Goal: Task Accomplishment & Management: Manage account settings

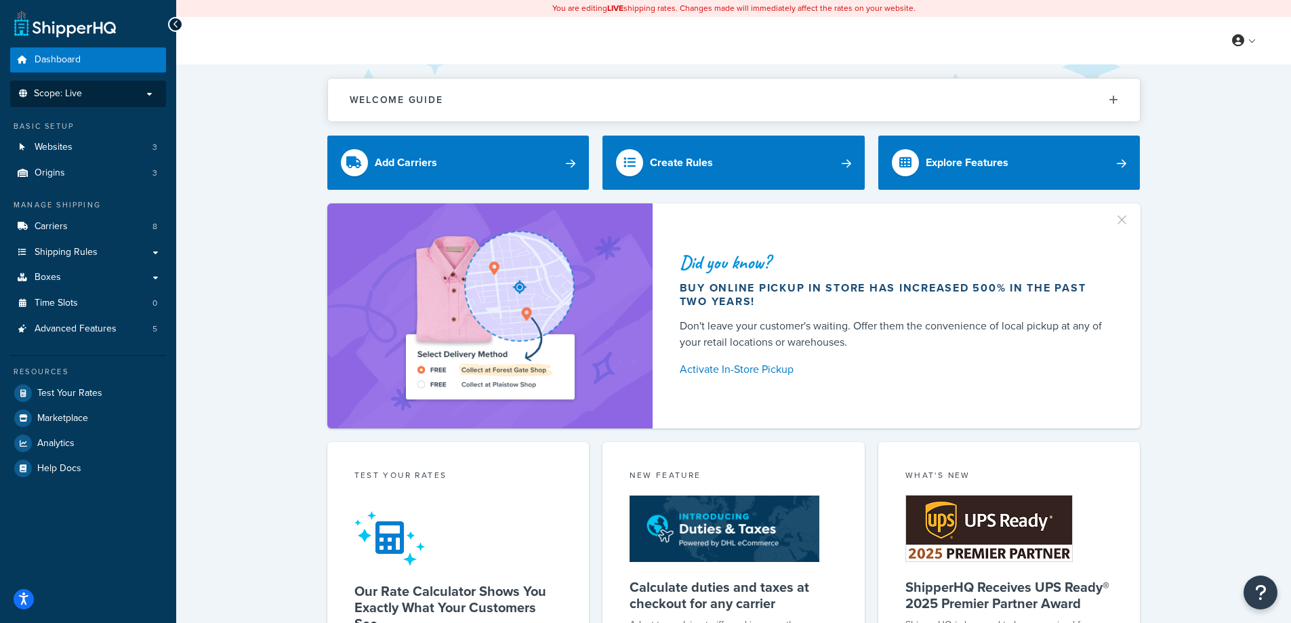
click at [104, 88] on p "Scope: Live" at bounding box center [88, 94] width 144 height 12
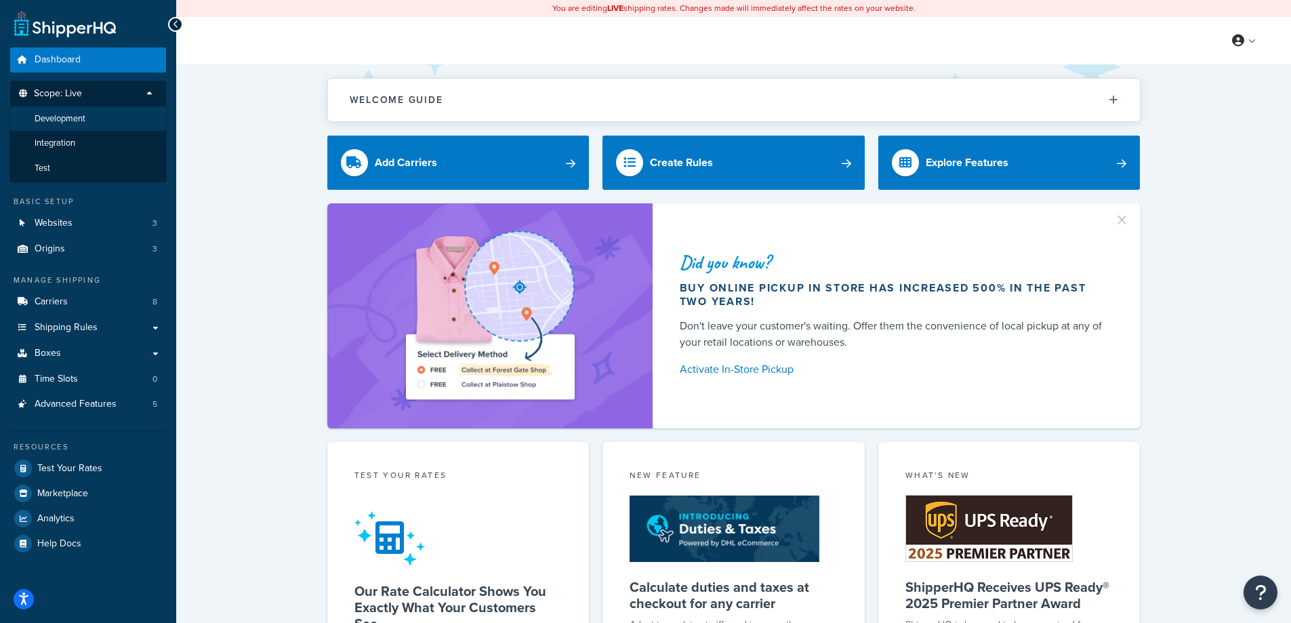
click at [102, 119] on li "Development" at bounding box center [87, 118] width 157 height 25
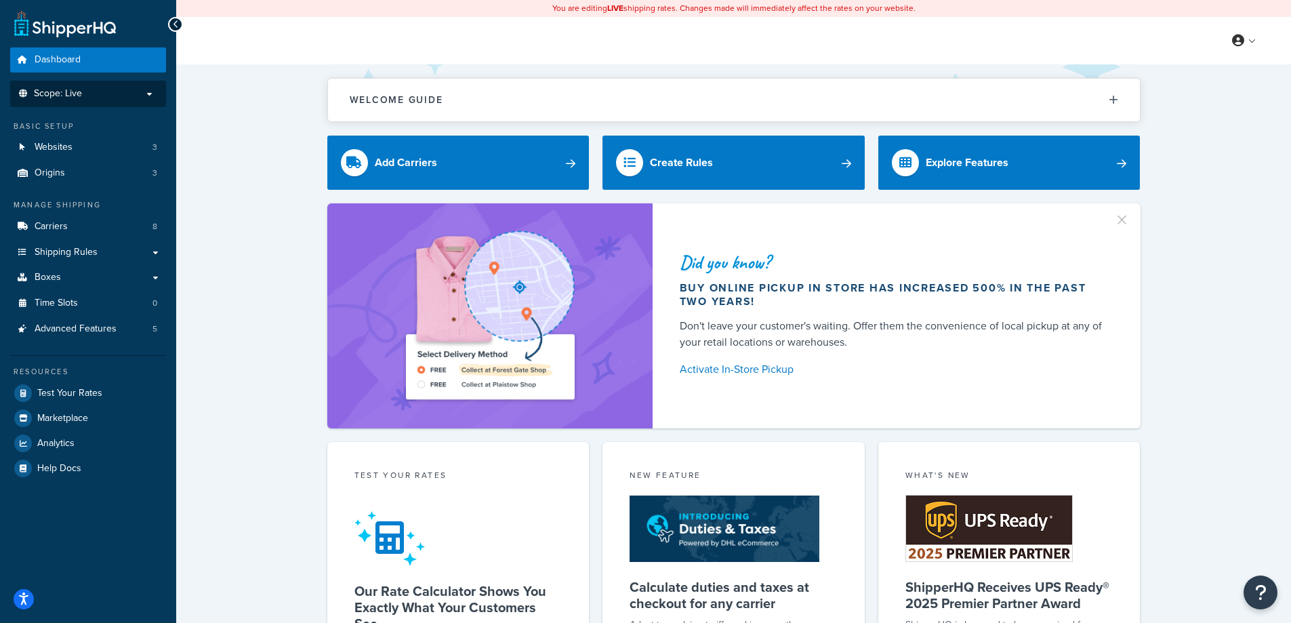
click at [73, 97] on span "Scope: Live" at bounding box center [58, 94] width 48 height 12
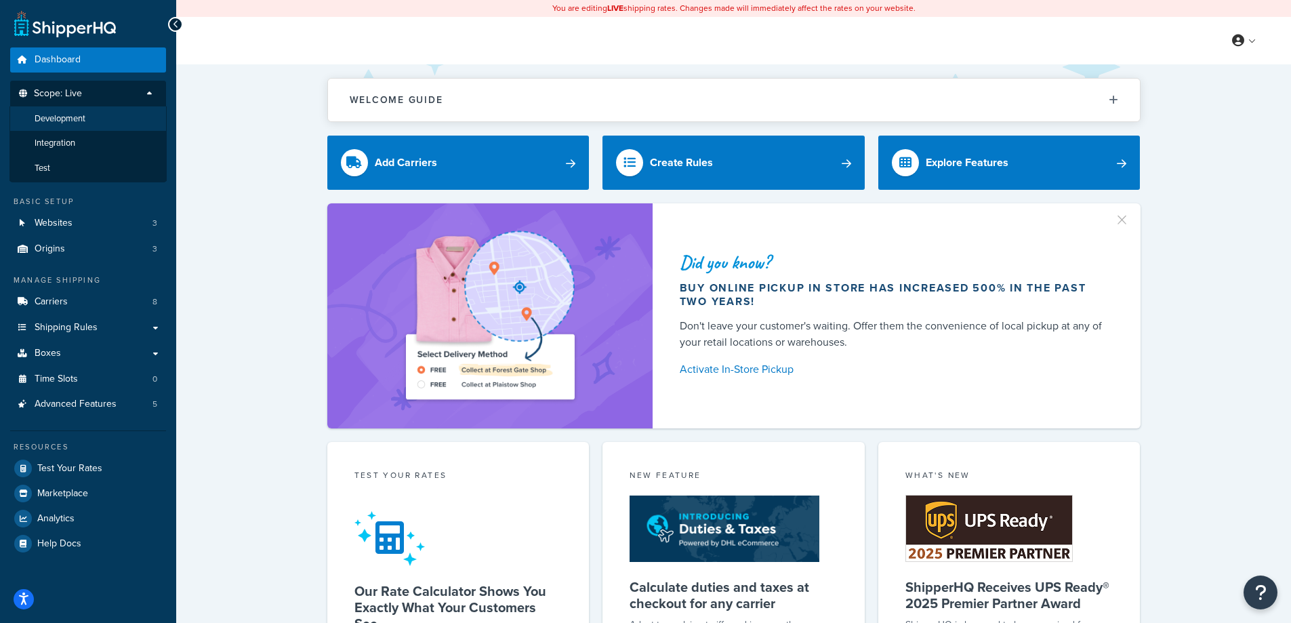
click at [88, 116] on li "Development" at bounding box center [87, 118] width 157 height 25
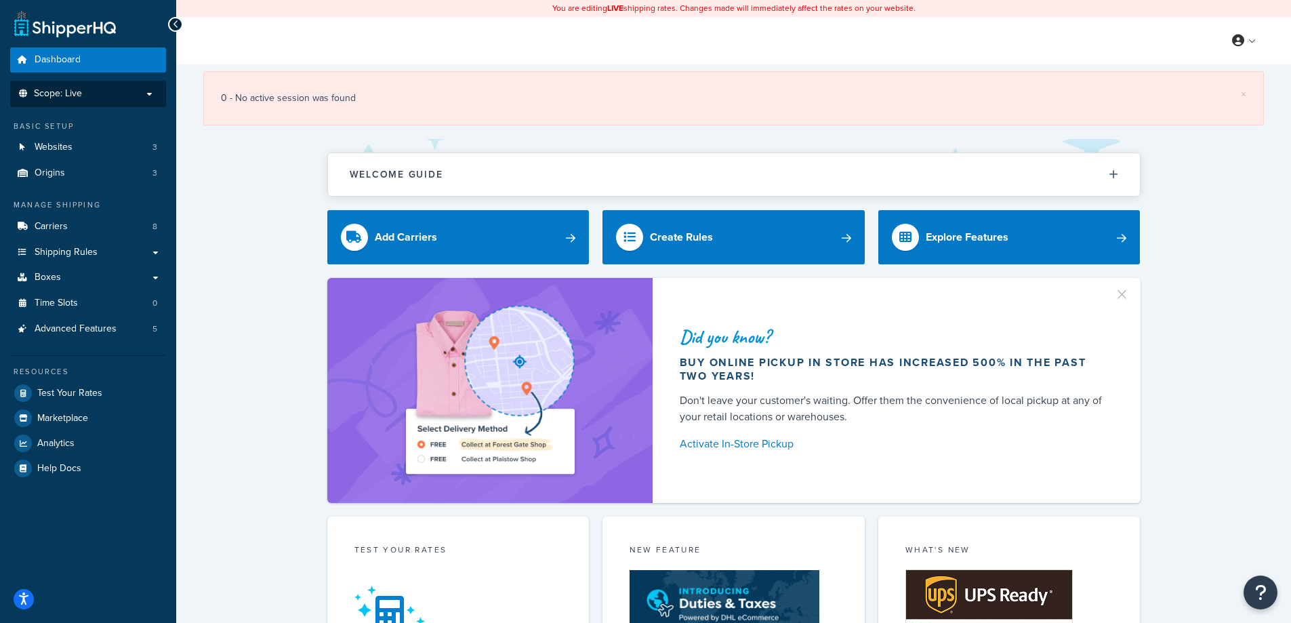
click at [83, 91] on p "Scope: Live" at bounding box center [88, 94] width 144 height 12
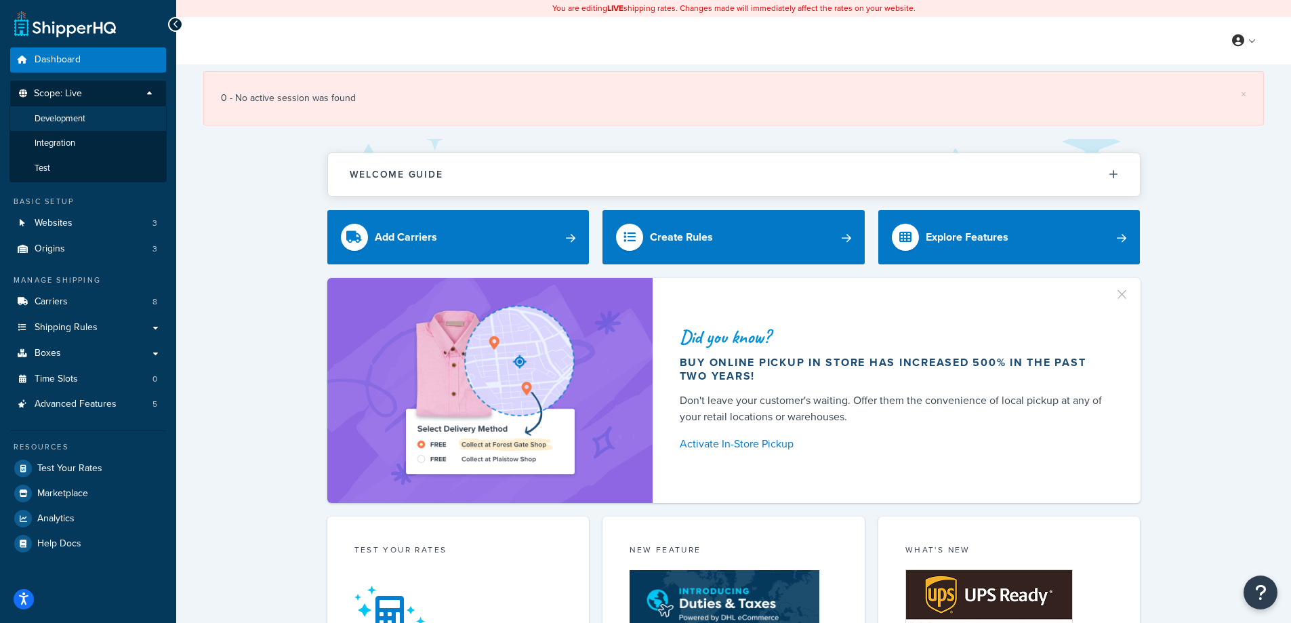
click at [75, 123] on span "Development" at bounding box center [60, 119] width 51 height 12
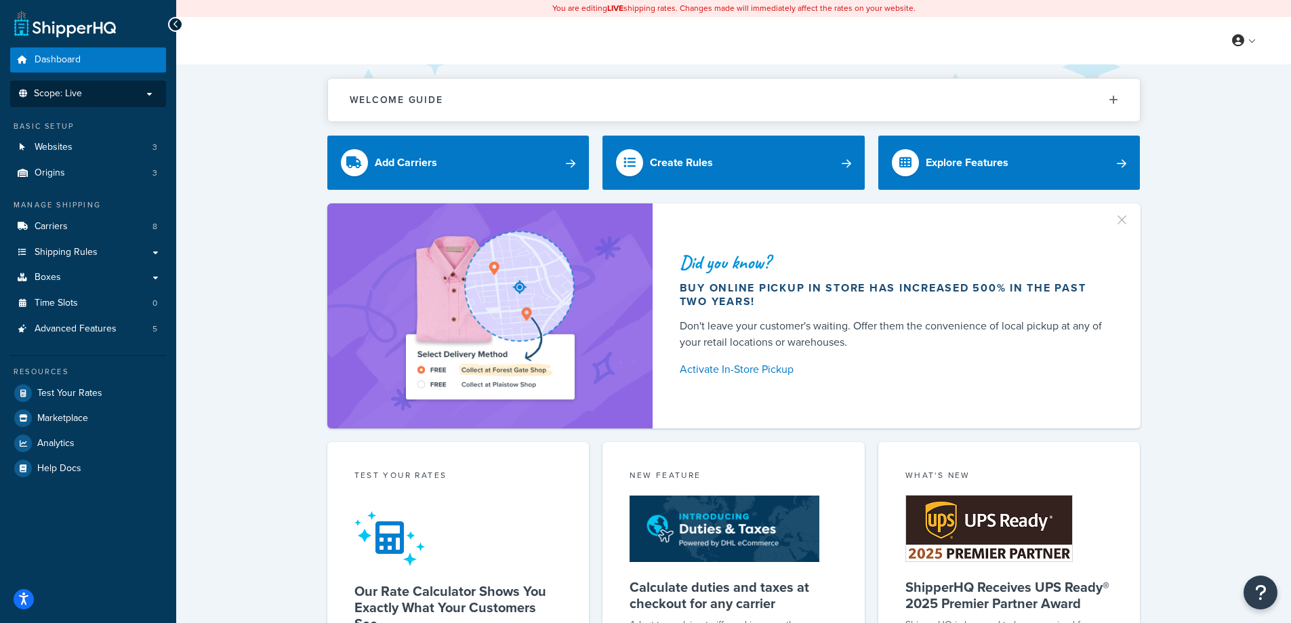
click at [123, 97] on p "Scope: Live" at bounding box center [88, 94] width 144 height 12
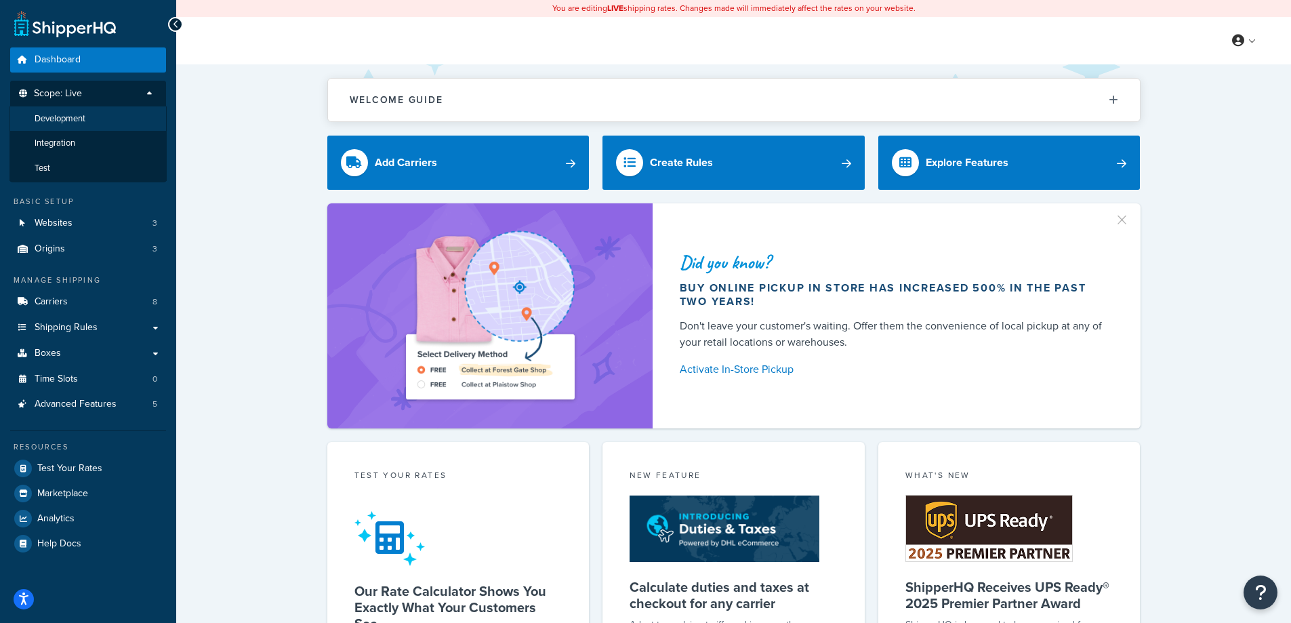
click at [113, 124] on li "Development" at bounding box center [87, 118] width 157 height 25
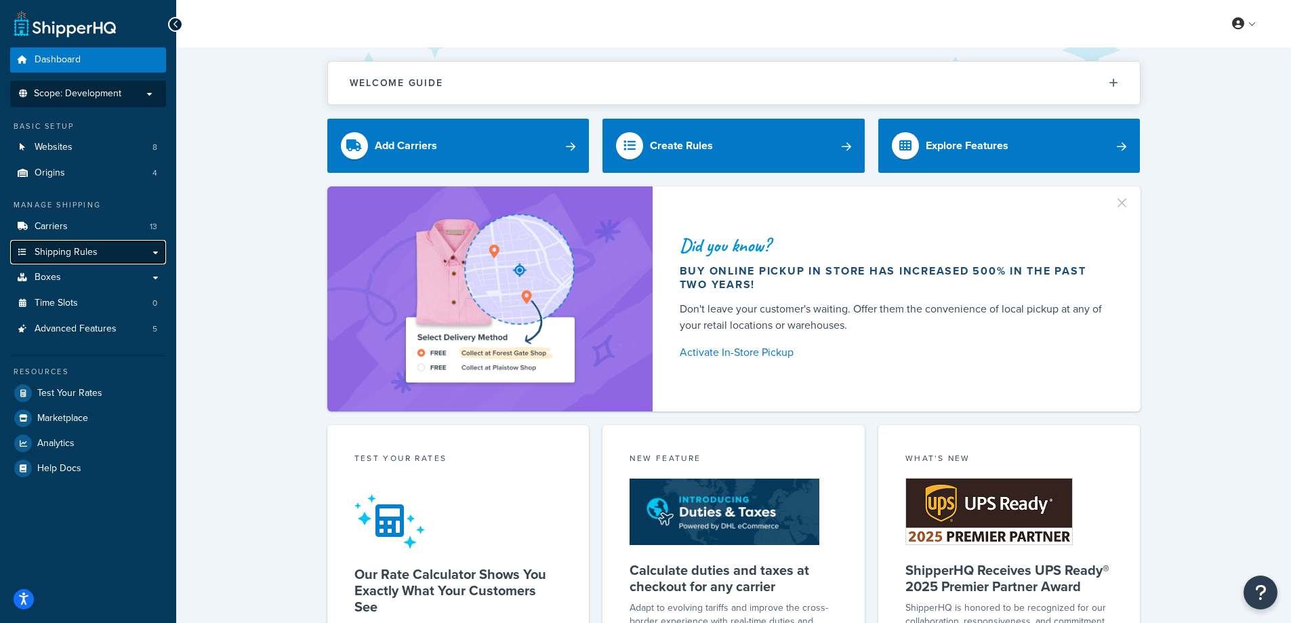
click at [75, 249] on span "Shipping Rules" at bounding box center [66, 253] width 63 height 12
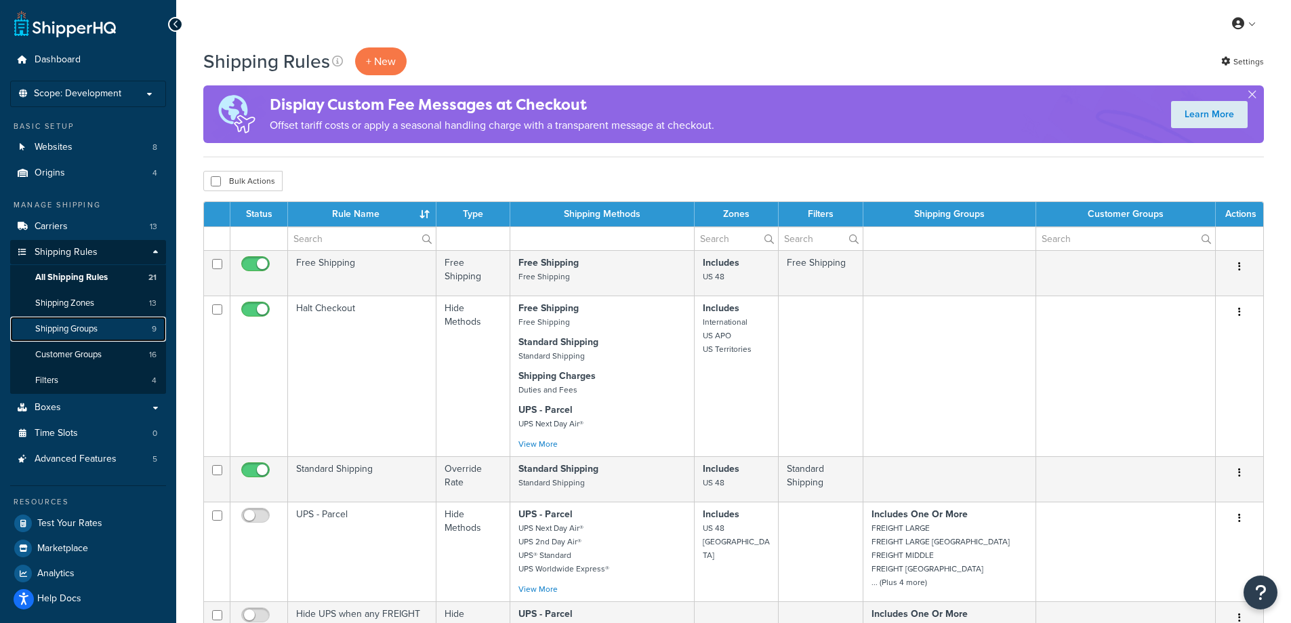
click at [108, 326] on link "Shipping Groups 9" at bounding box center [88, 329] width 156 height 25
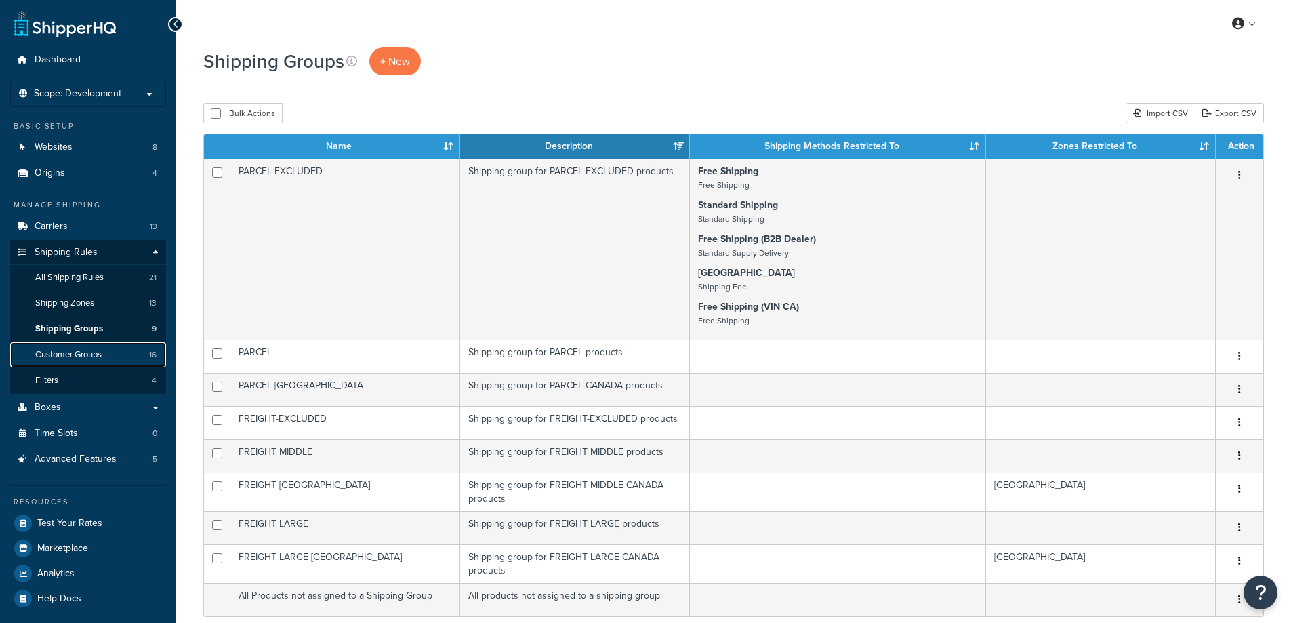
drag, startPoint x: 0, startPoint y: 0, endPoint x: 98, endPoint y: 354, distance: 367.0
click at [98, 354] on span "Customer Groups" at bounding box center [68, 355] width 66 height 12
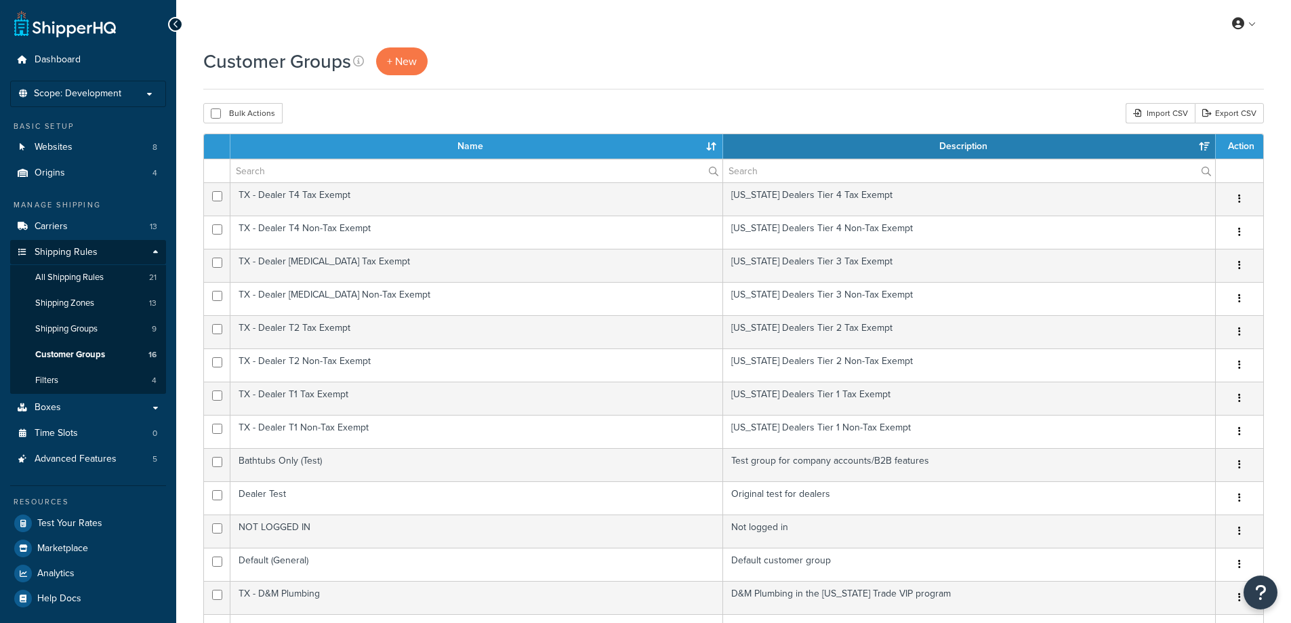
select select "15"
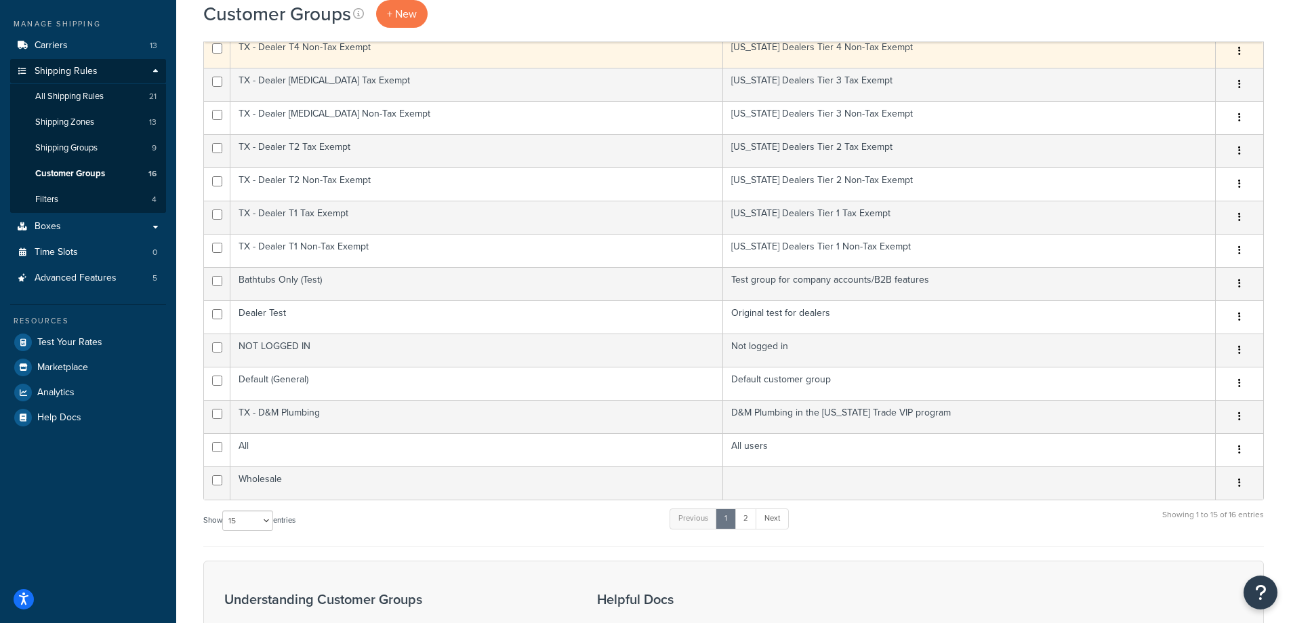
scroll to position [136, 0]
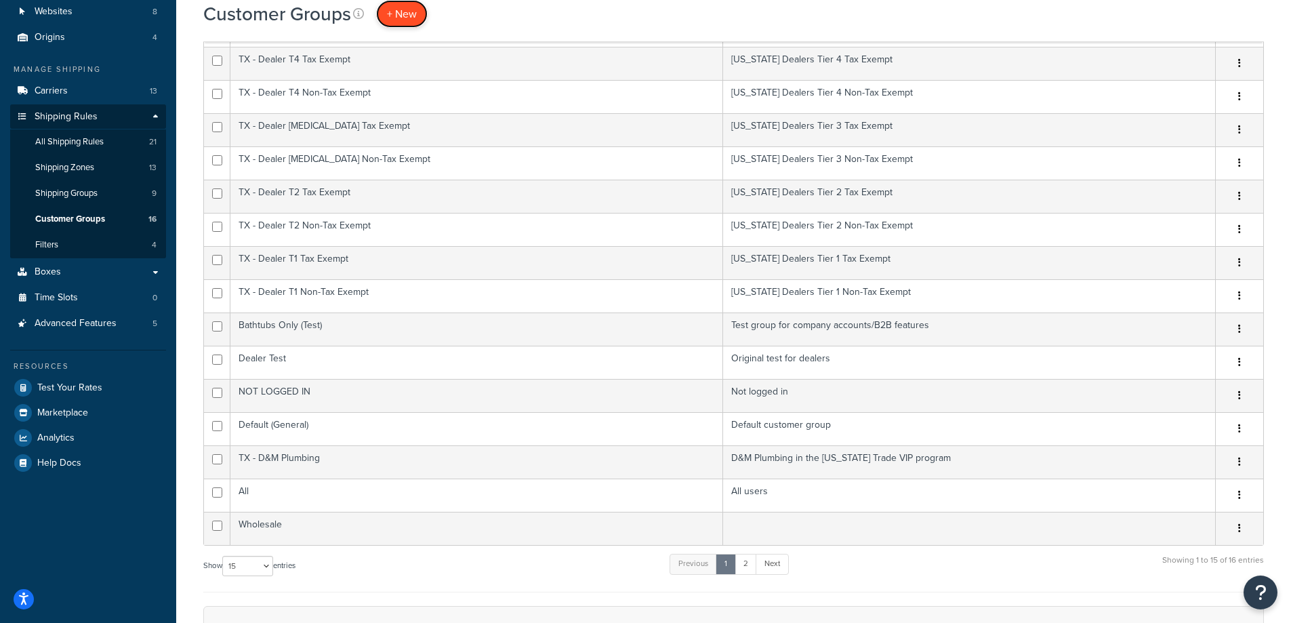
click at [406, 18] on span "+ New" at bounding box center [402, 14] width 30 height 16
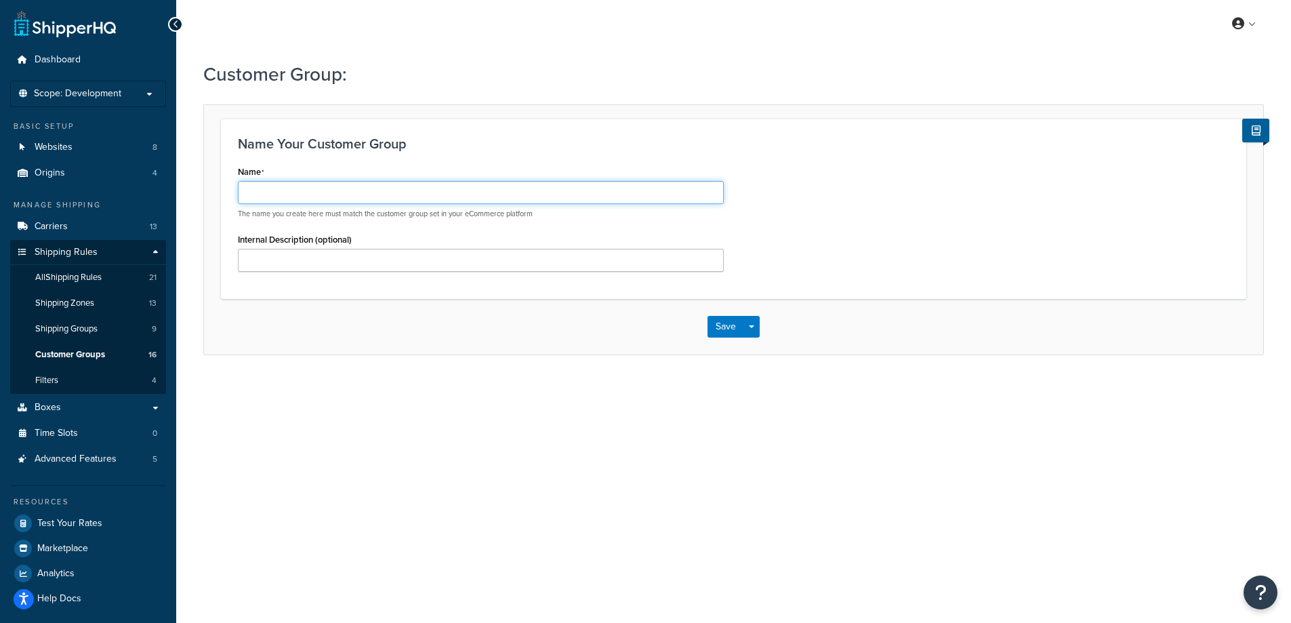
click at [309, 189] on input "Name" at bounding box center [481, 192] width 486 height 23
type input "MLTEST"
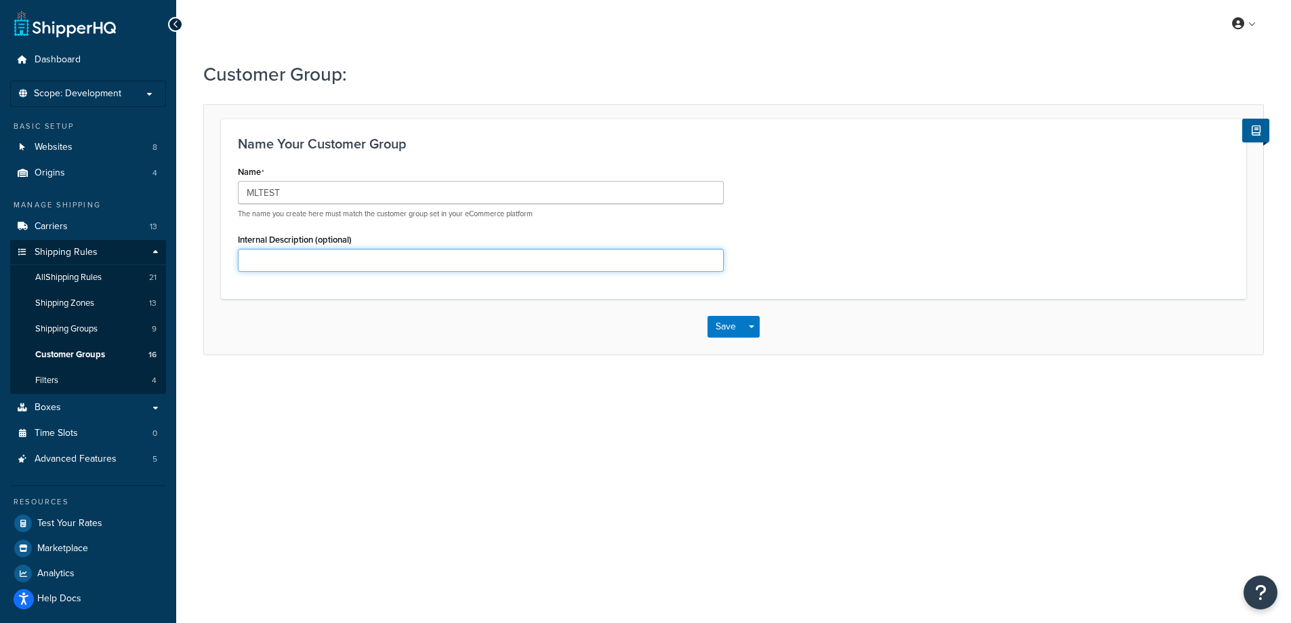
click at [283, 260] on input "Internal Description (optional)" at bounding box center [481, 260] width 486 height 23
type input "[PERSON_NAME] Catalog Group"
click at [718, 329] on button "Save" at bounding box center [726, 327] width 37 height 22
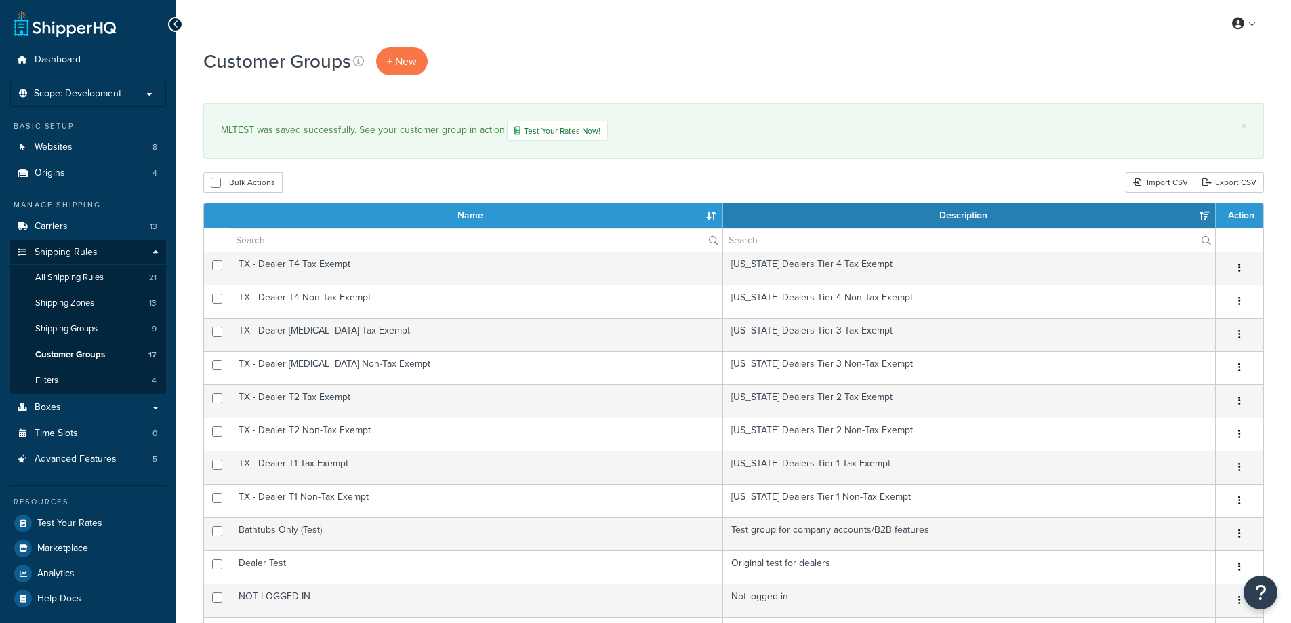
select select "15"
click at [90, 279] on span "All Shipping Rules" at bounding box center [69, 278] width 68 height 12
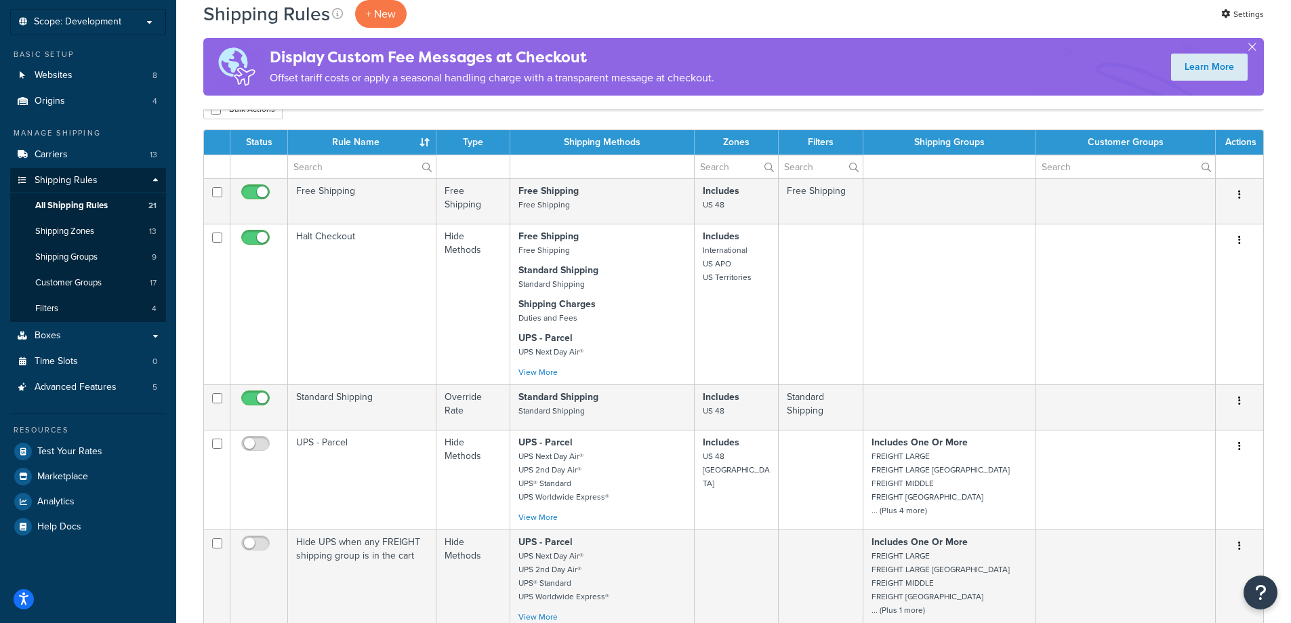
scroll to position [68, 0]
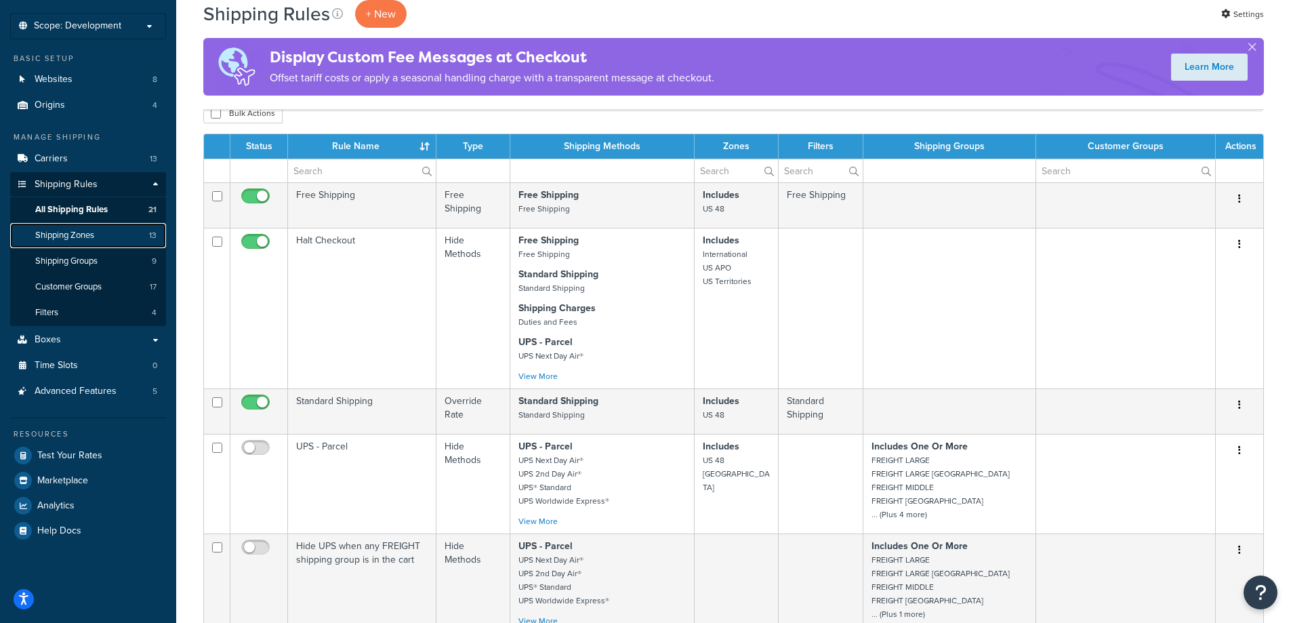
click at [83, 236] on span "Shipping Zones" at bounding box center [64, 236] width 59 height 12
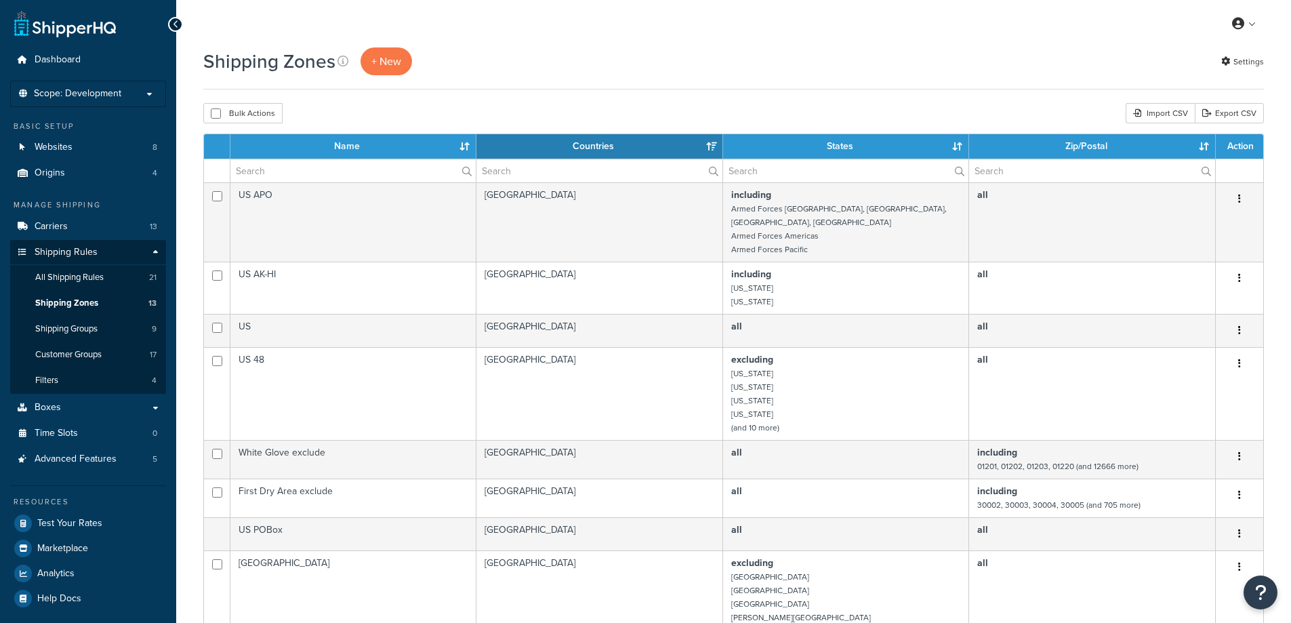
select select "15"
click at [73, 324] on span "Shipping Groups" at bounding box center [66, 329] width 62 height 12
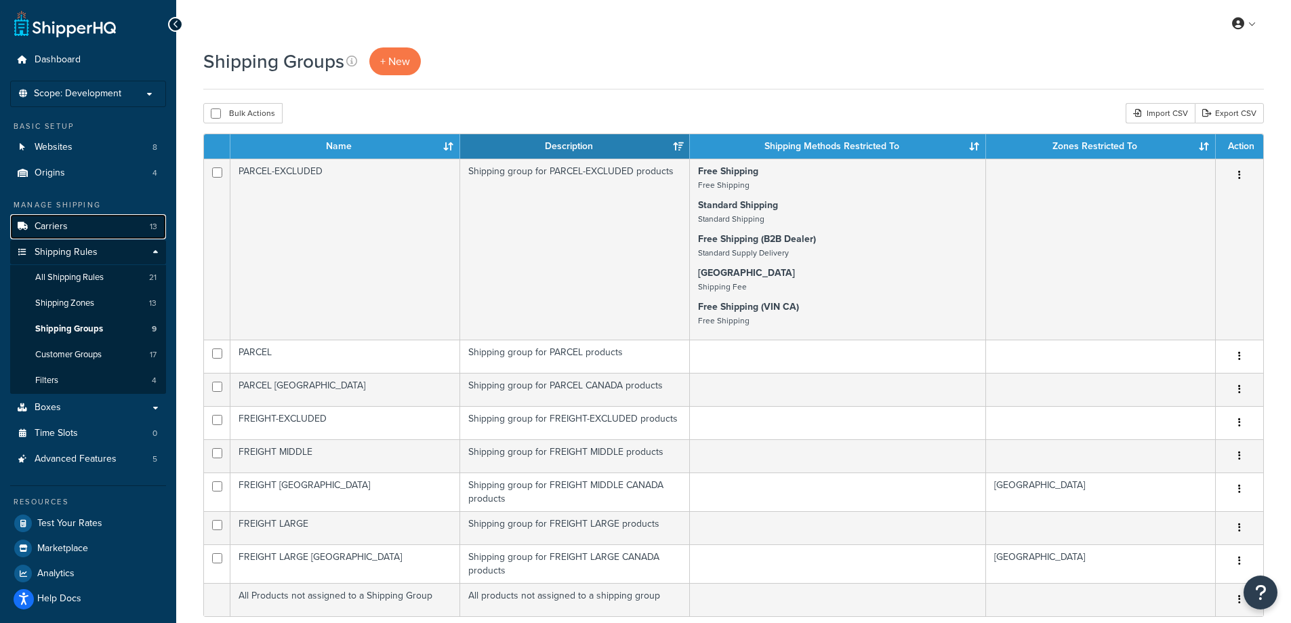
click at [80, 226] on link "Carriers 13" at bounding box center [88, 226] width 156 height 25
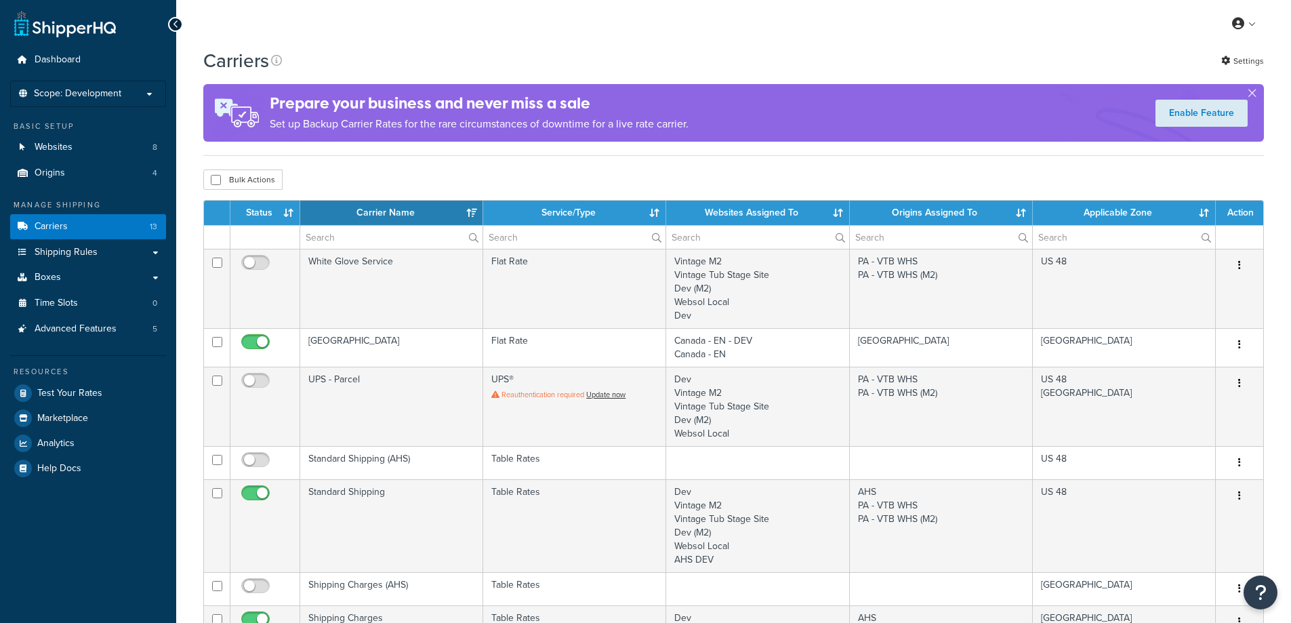
select select "15"
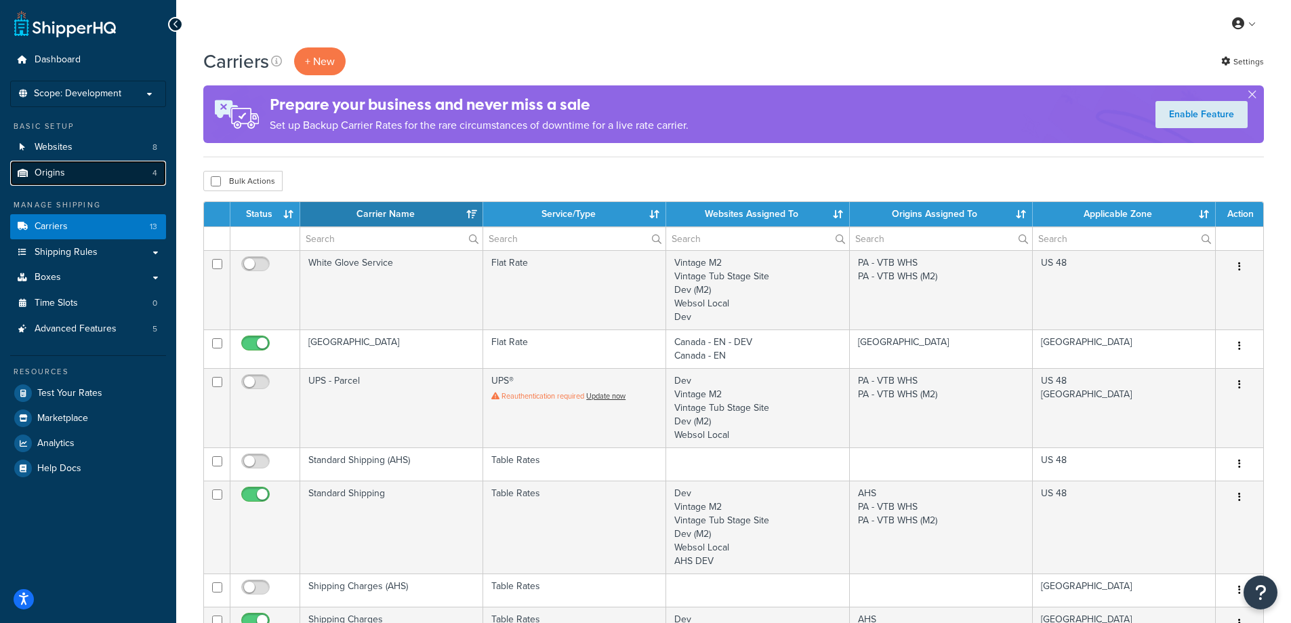
click at [100, 174] on link "Origins 4" at bounding box center [88, 173] width 156 height 25
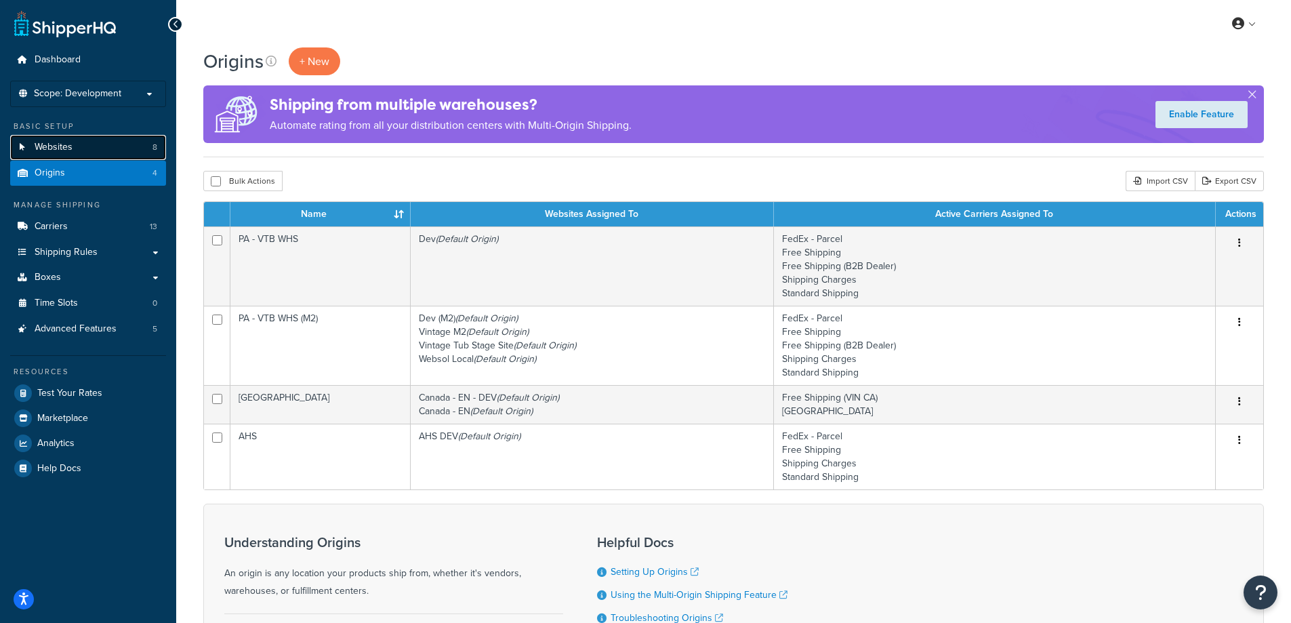
click at [73, 144] on link "Websites 8" at bounding box center [88, 147] width 156 height 25
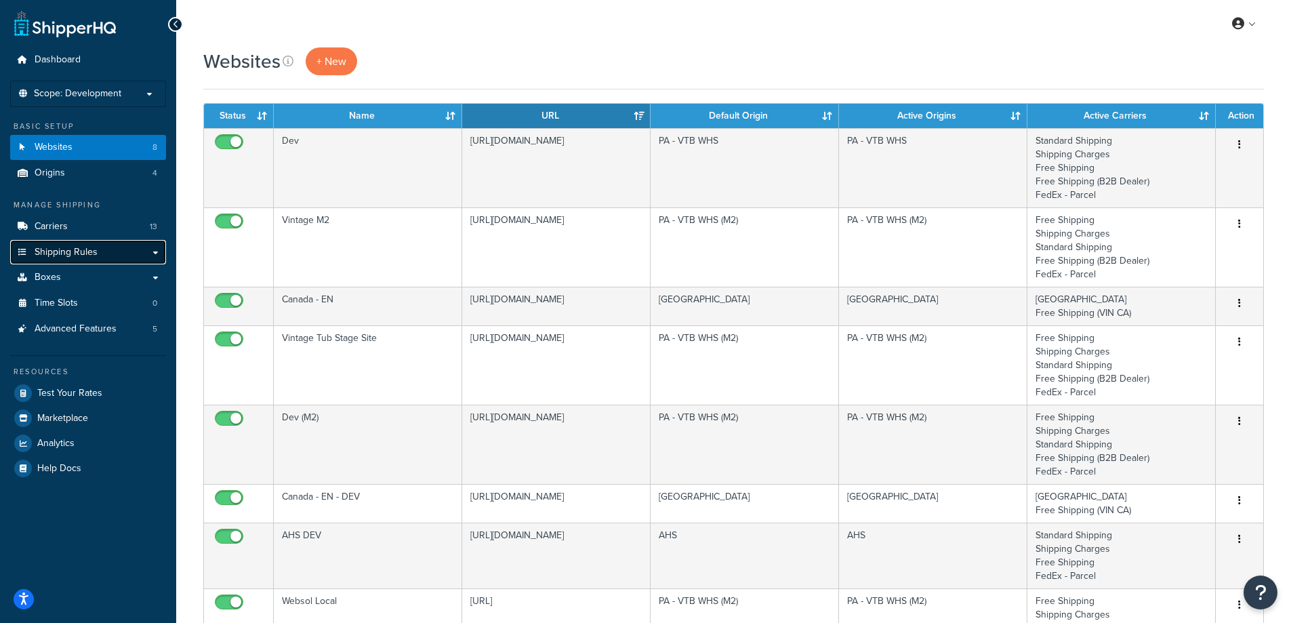
click at [76, 244] on link "Shipping Rules" at bounding box center [88, 252] width 156 height 25
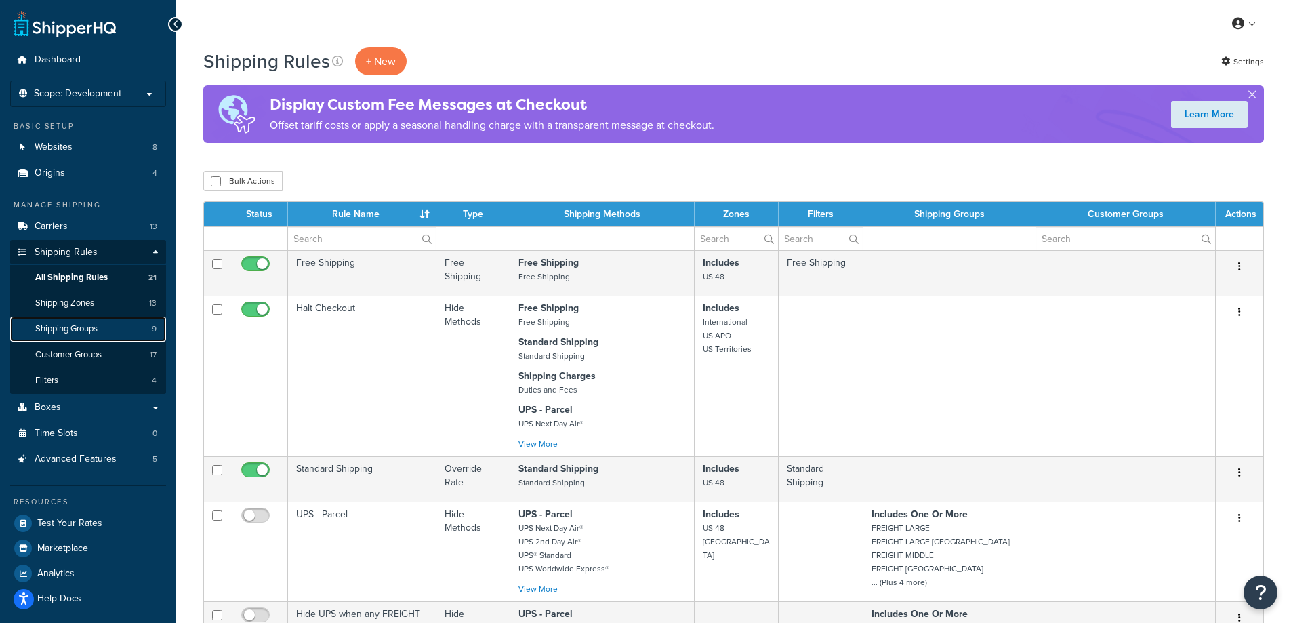
click at [113, 326] on link "Shipping Groups 9" at bounding box center [88, 329] width 156 height 25
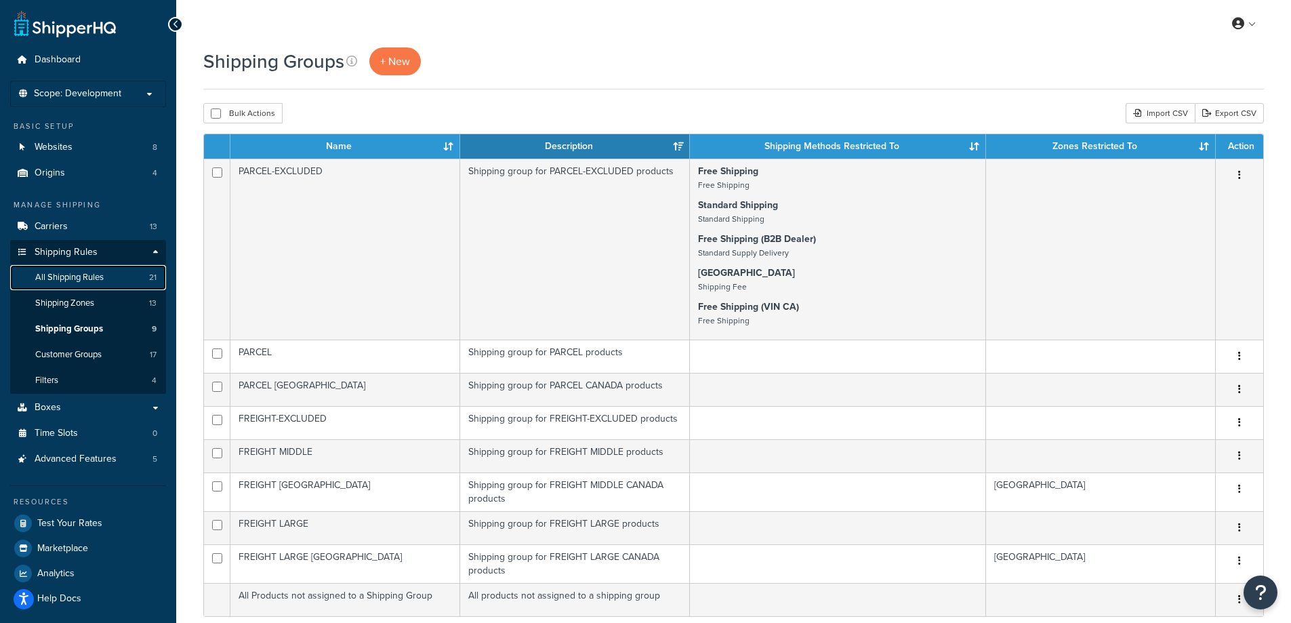
click at [87, 278] on span "All Shipping Rules" at bounding box center [69, 278] width 68 height 12
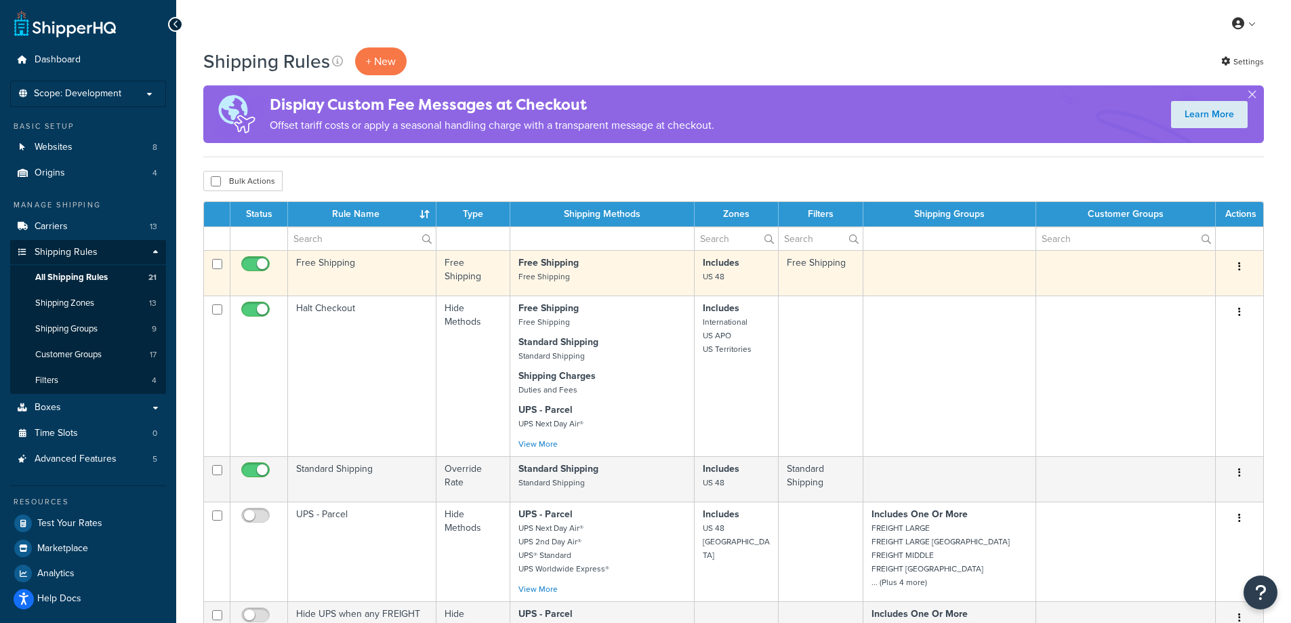
click at [382, 276] on td "Free Shipping" at bounding box center [362, 272] width 148 height 45
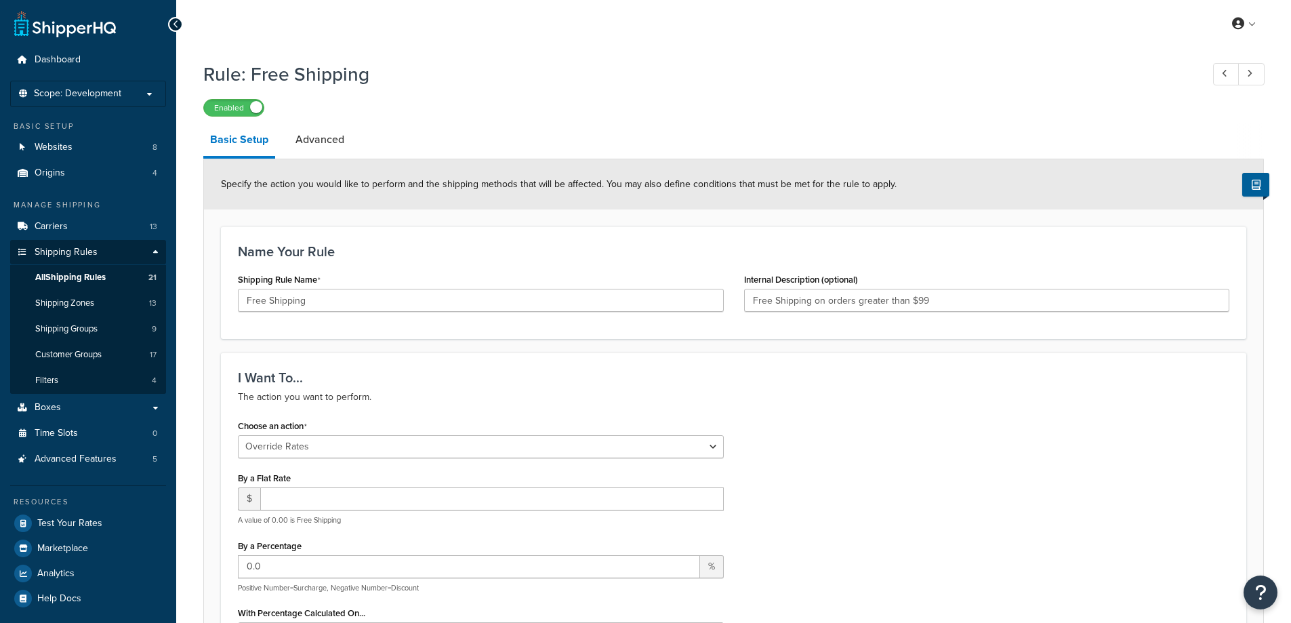
select select "OVERRIDE"
select select "LOCATION"
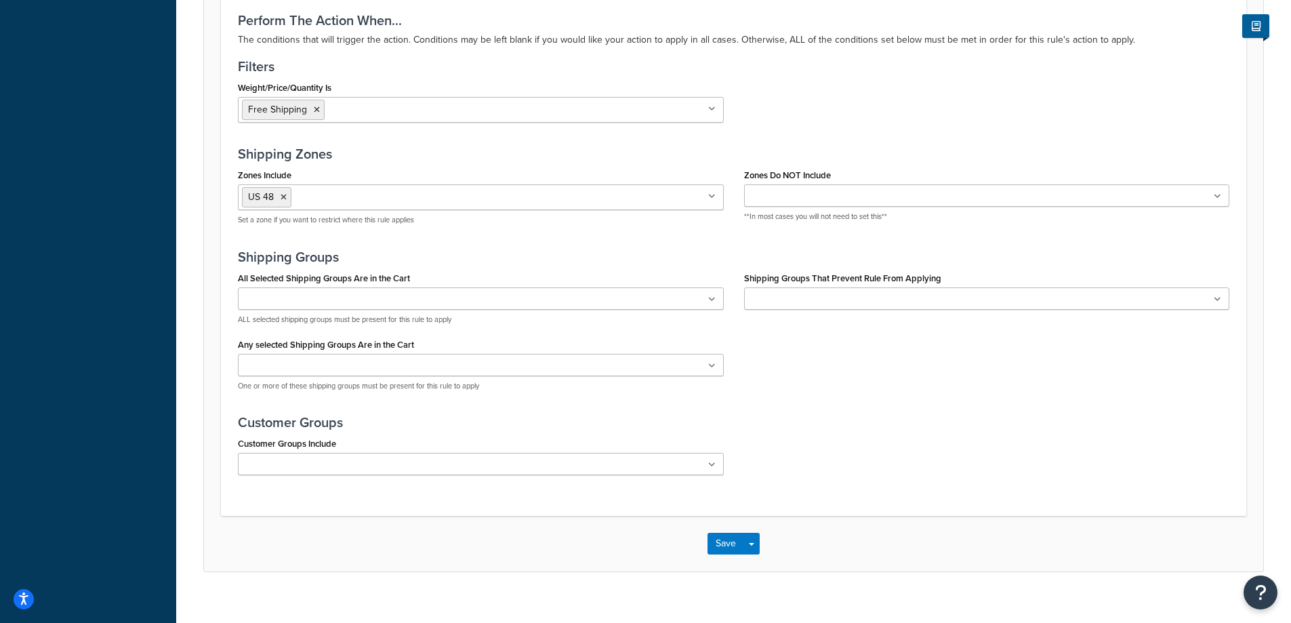
scroll to position [1004, 0]
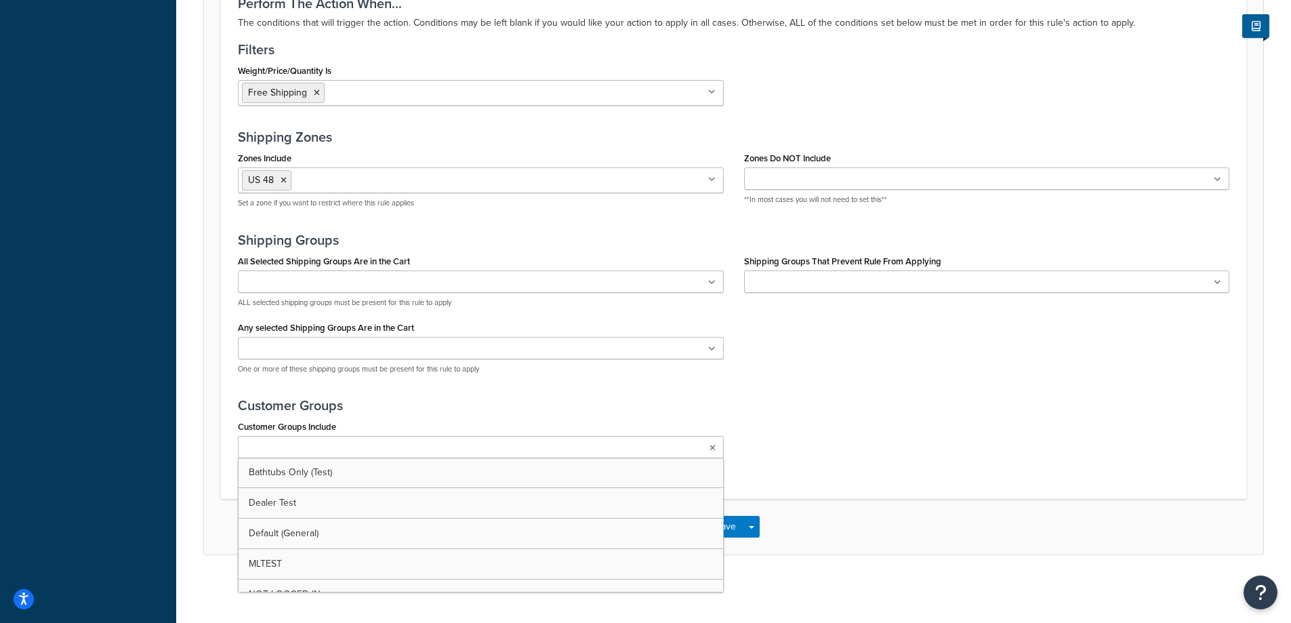
click at [301, 446] on input "Customer Groups Include" at bounding box center [302, 448] width 120 height 15
click at [388, 392] on div "Perform The Action When... The conditions that will trigger the action. Conditi…" at bounding box center [734, 238] width 1026 height 521
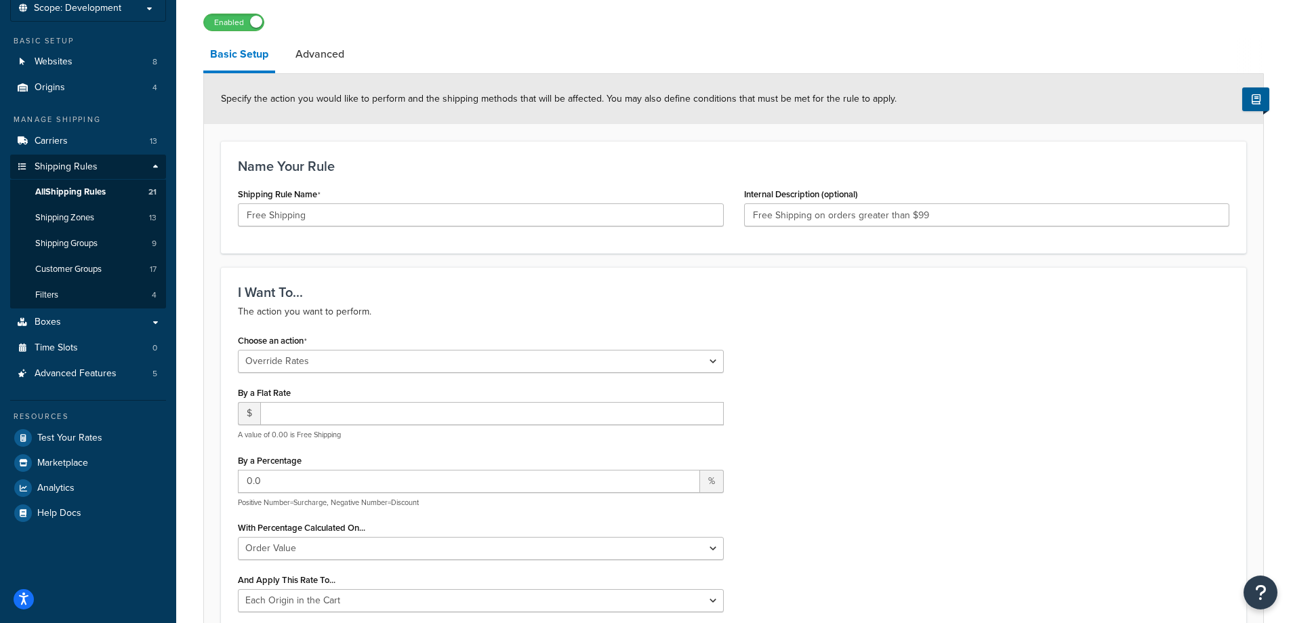
scroll to position [0, 0]
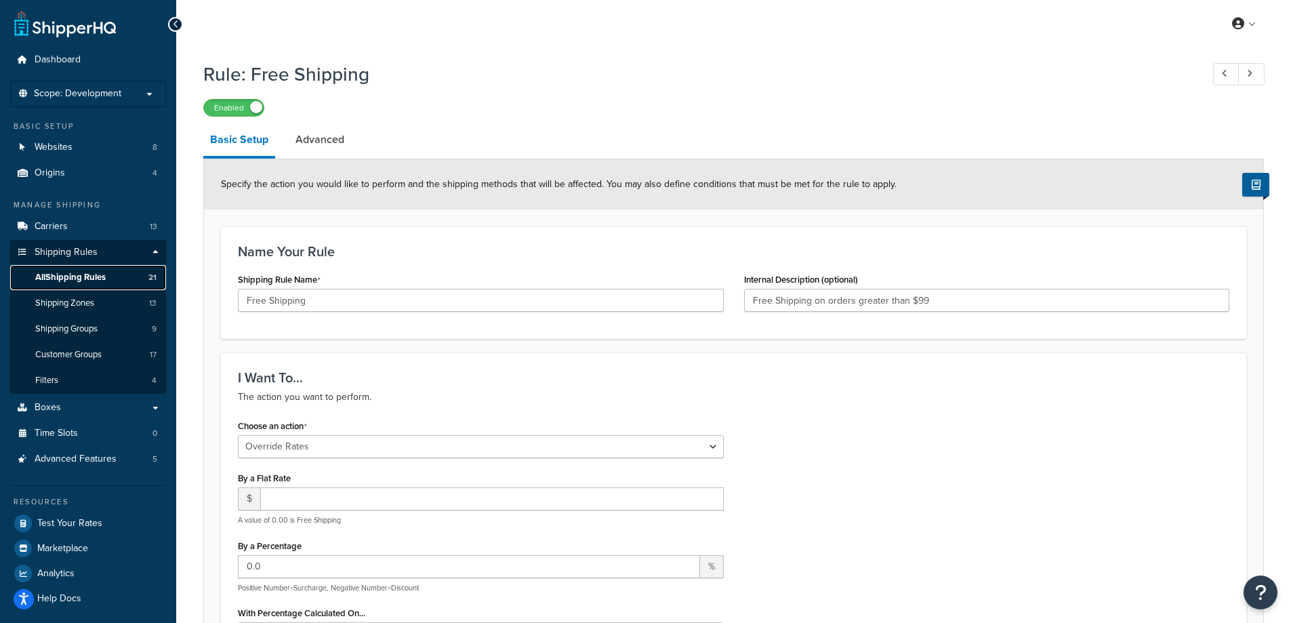
click at [99, 272] on span "All Shipping Rules" at bounding box center [70, 278] width 70 height 12
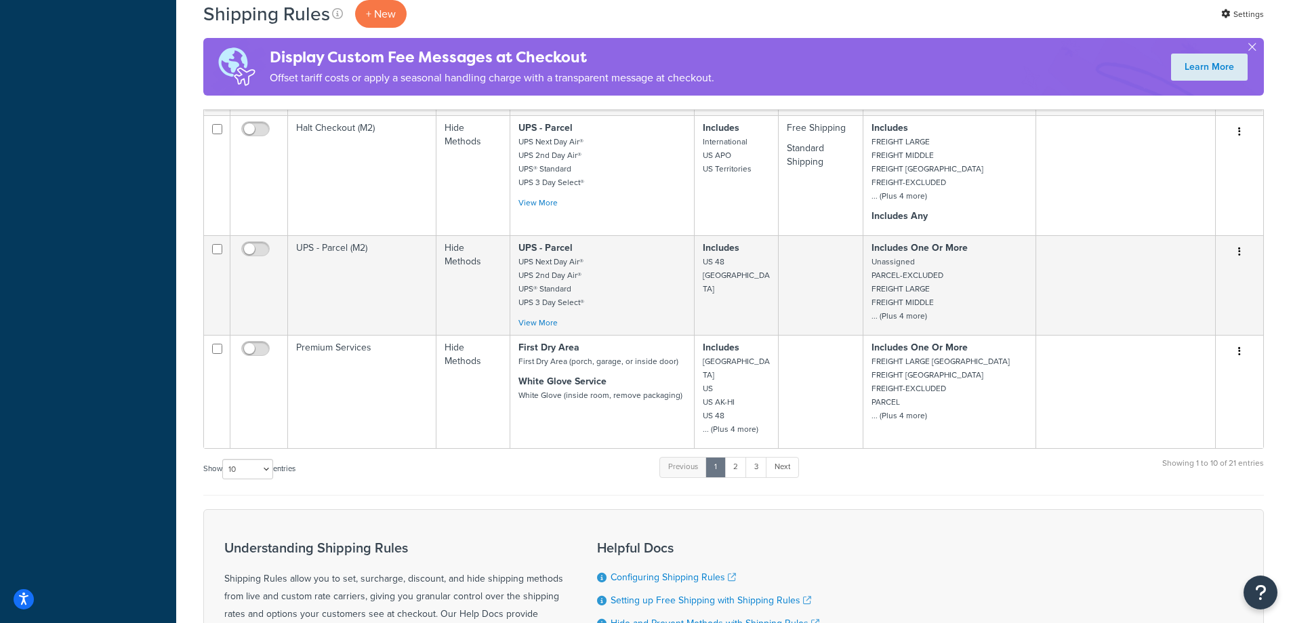
scroll to position [949, 0]
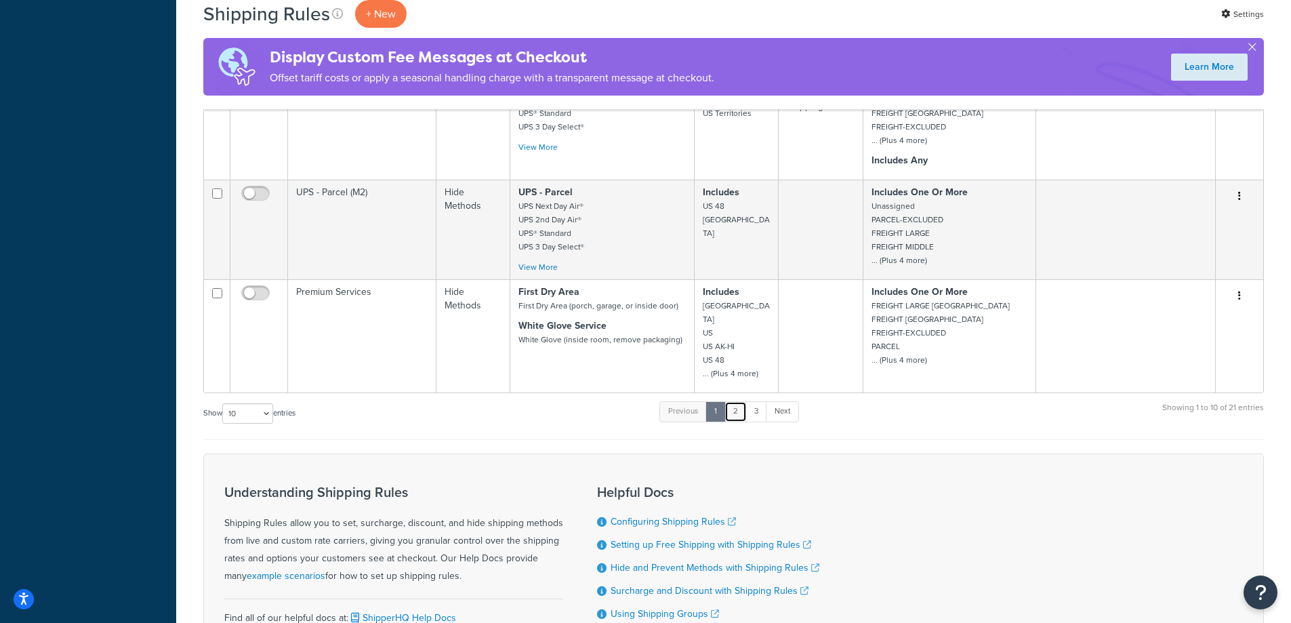
click at [735, 401] on link "2" at bounding box center [736, 411] width 22 height 20
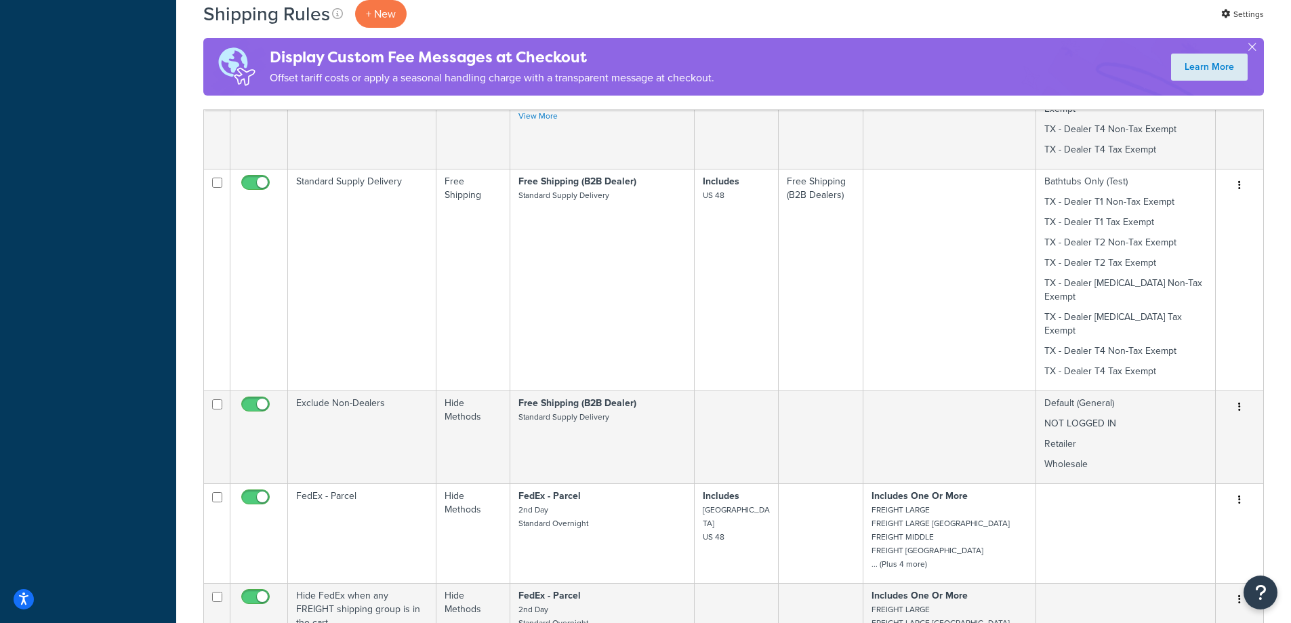
scroll to position [678, 0]
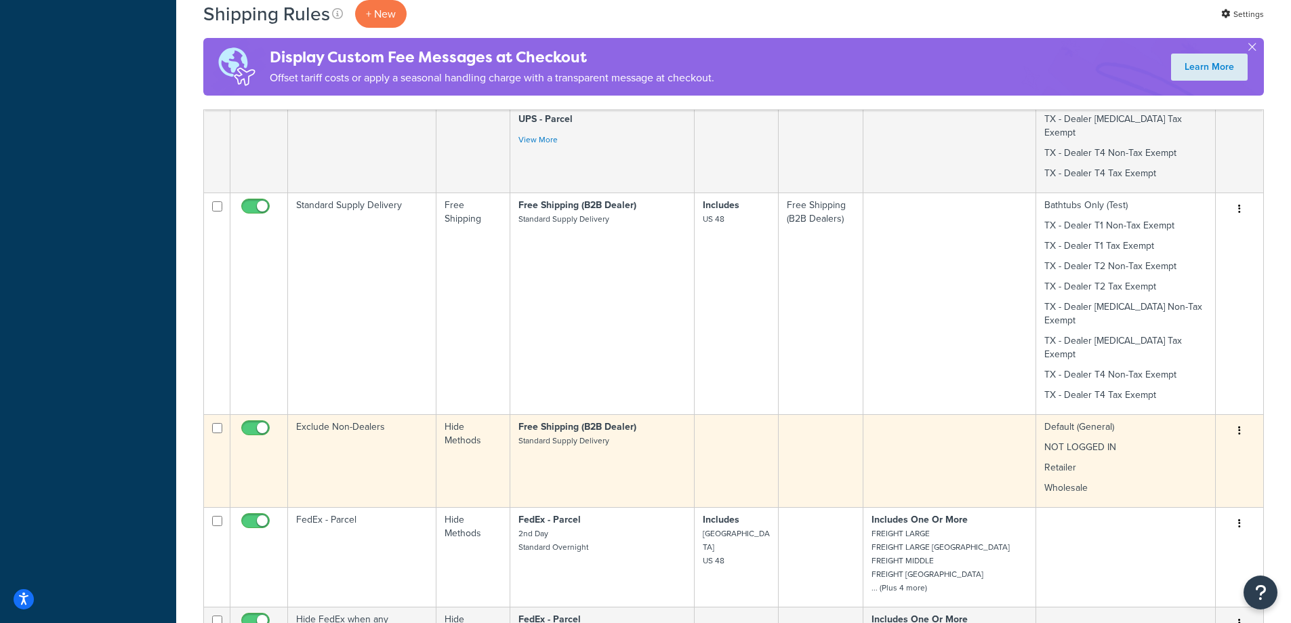
click at [598, 414] on td "Free Shipping (B2B Dealer) Standard Supply Delivery" at bounding box center [602, 460] width 184 height 93
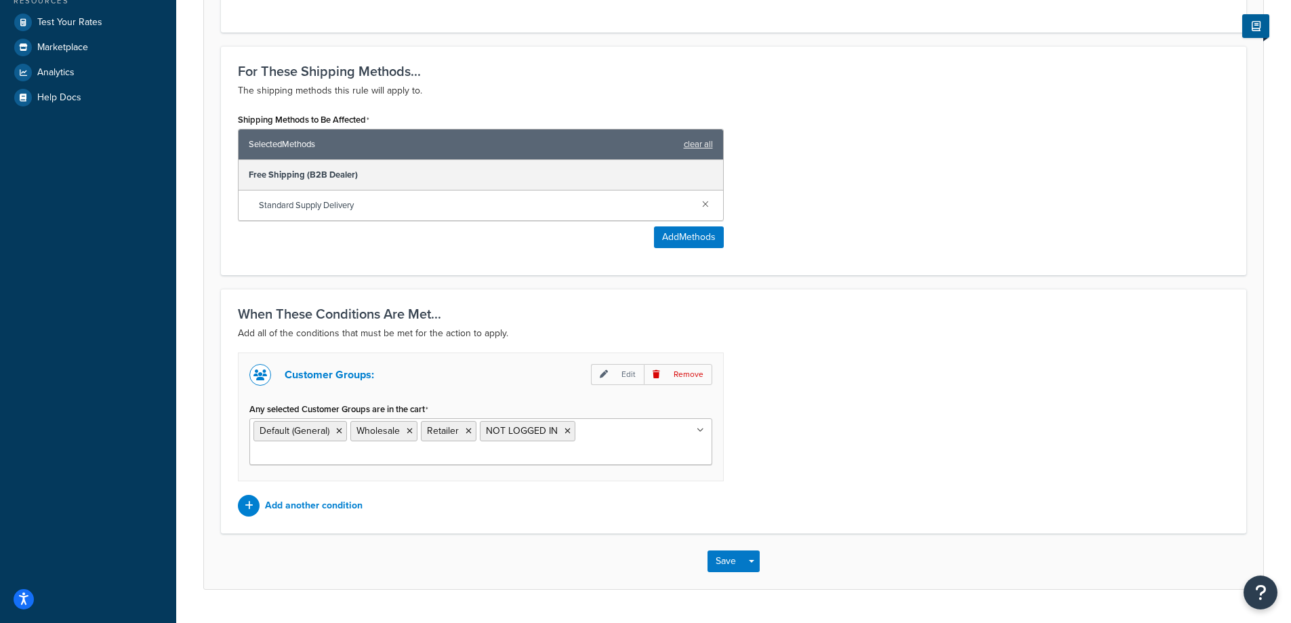
scroll to position [516, 0]
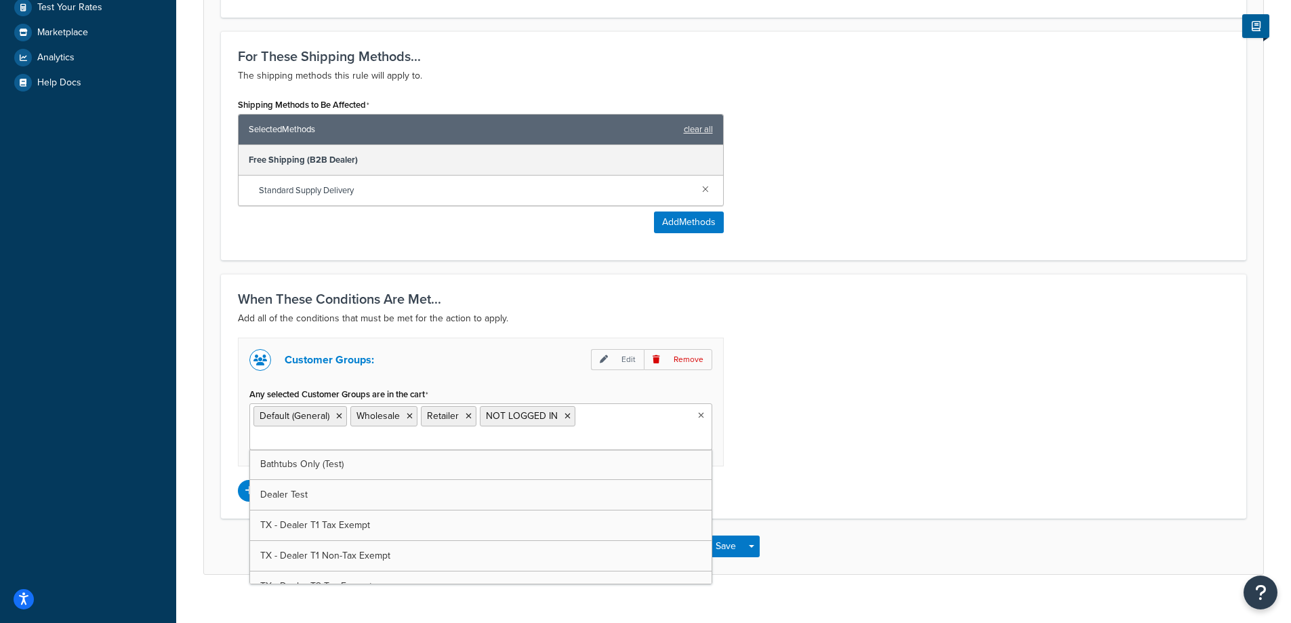
click at [705, 418] on ul "Default (General) Wholesale Retailer NOT LOGGED IN" at bounding box center [480, 426] width 463 height 47
click at [841, 415] on div "Customer Groups: Edit Remove Any selected Customer Groups are in the cart Defau…" at bounding box center [734, 420] width 1012 height 164
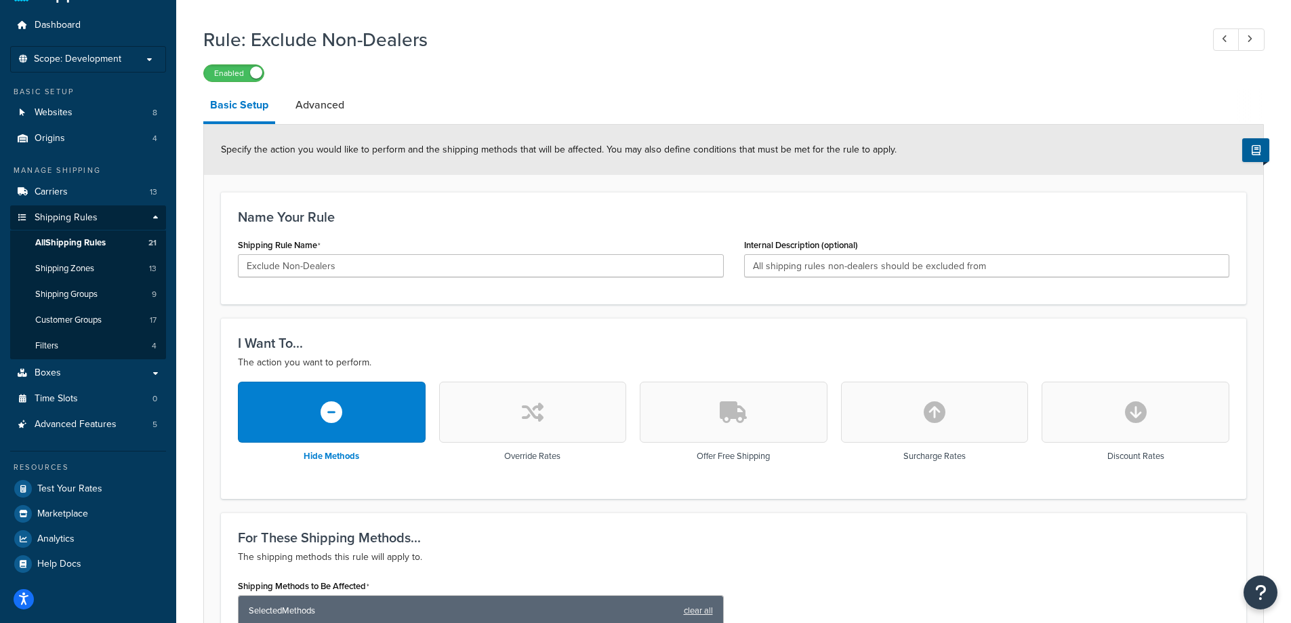
scroll to position [0, 0]
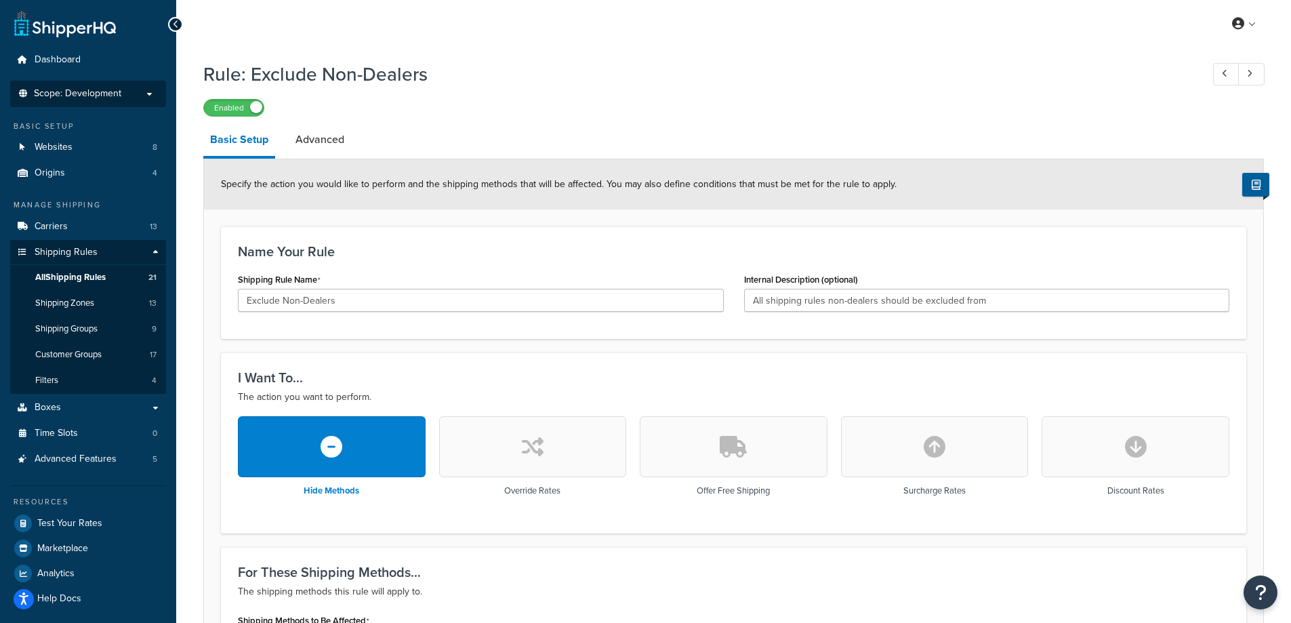
click at [129, 94] on p "Scope: Development" at bounding box center [88, 94] width 144 height 12
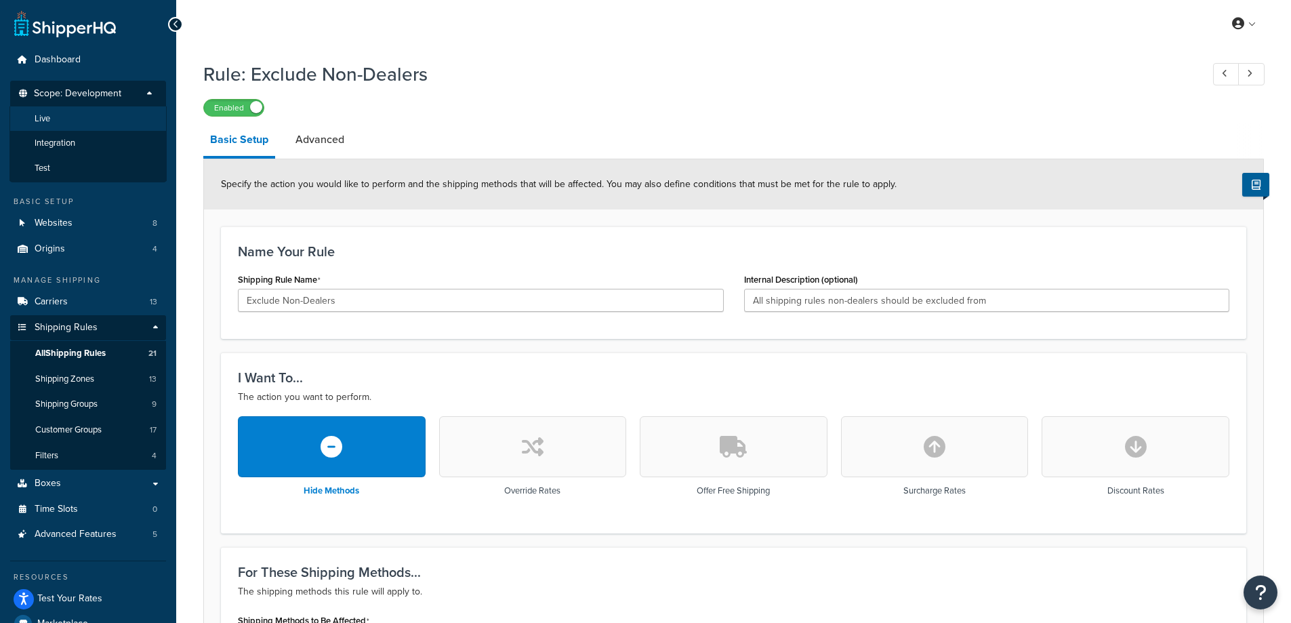
click at [73, 119] on li "Live" at bounding box center [87, 118] width 157 height 25
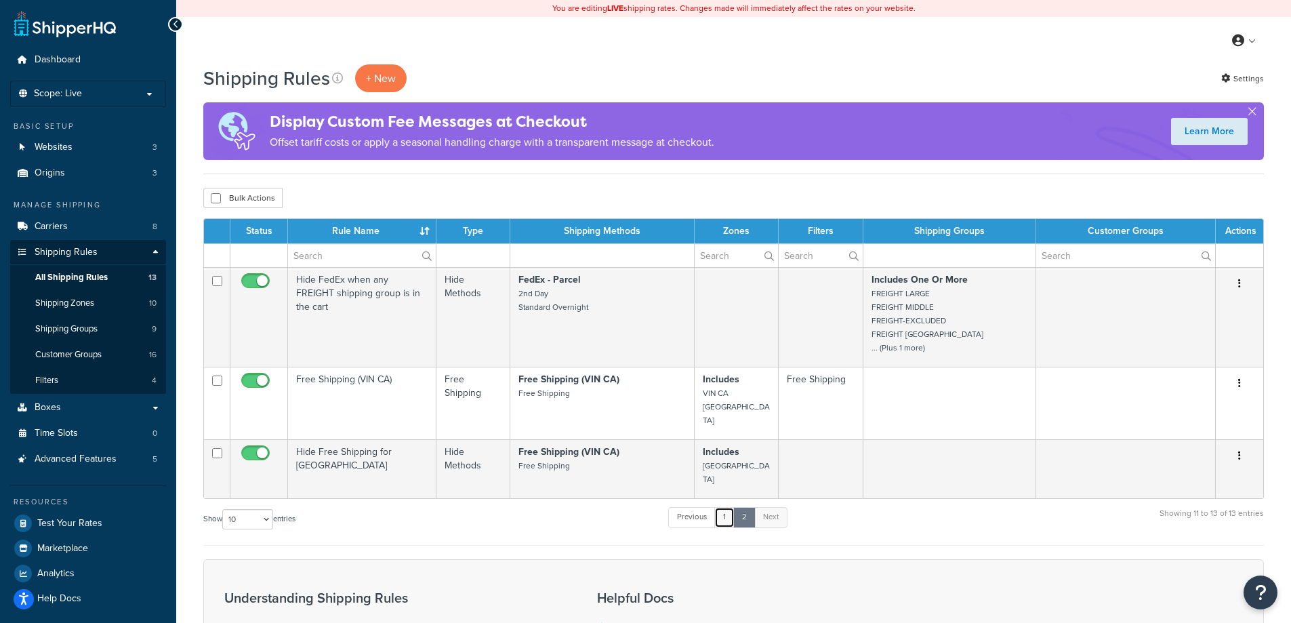
click at [728, 507] on link "1" at bounding box center [724, 517] width 20 height 20
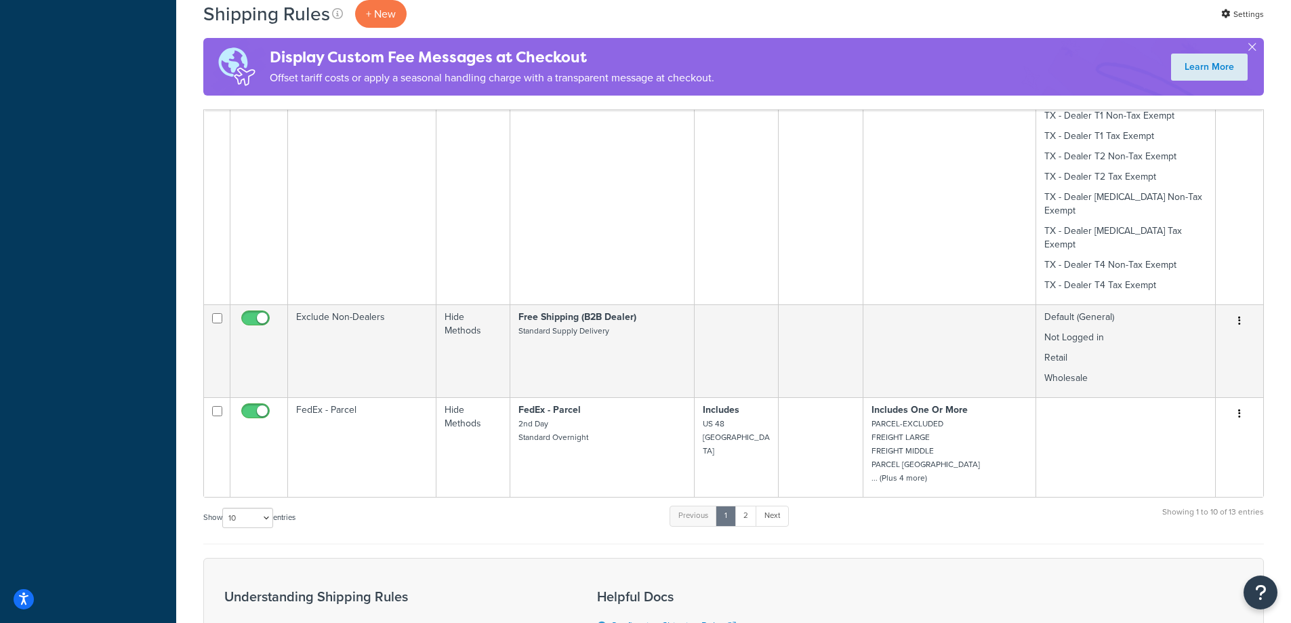
scroll to position [952, 0]
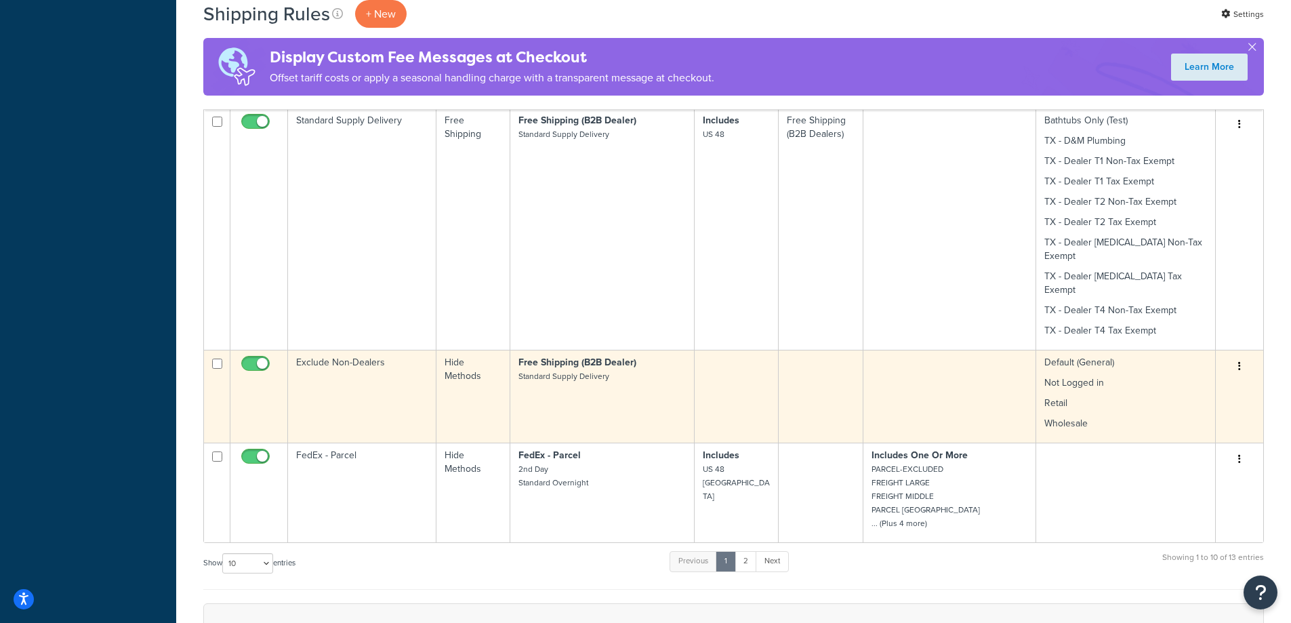
click at [400, 357] on td "Exclude Non-Dealers" at bounding box center [362, 396] width 148 height 93
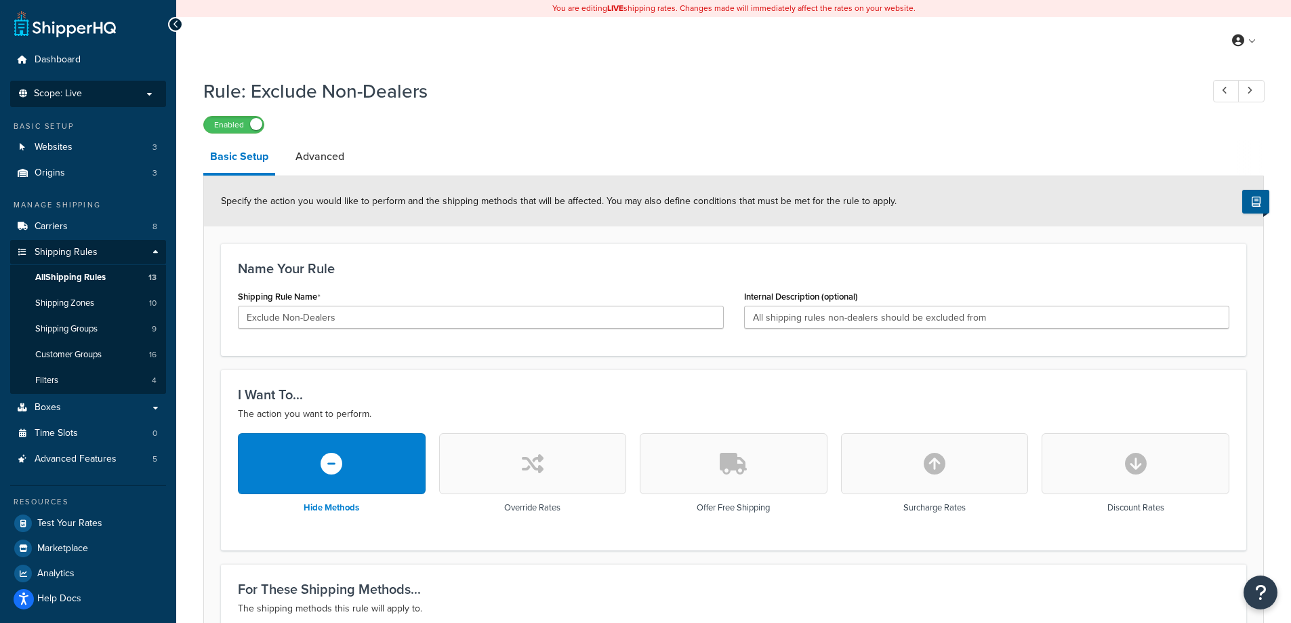
click at [130, 92] on p "Scope: Live" at bounding box center [88, 94] width 144 height 12
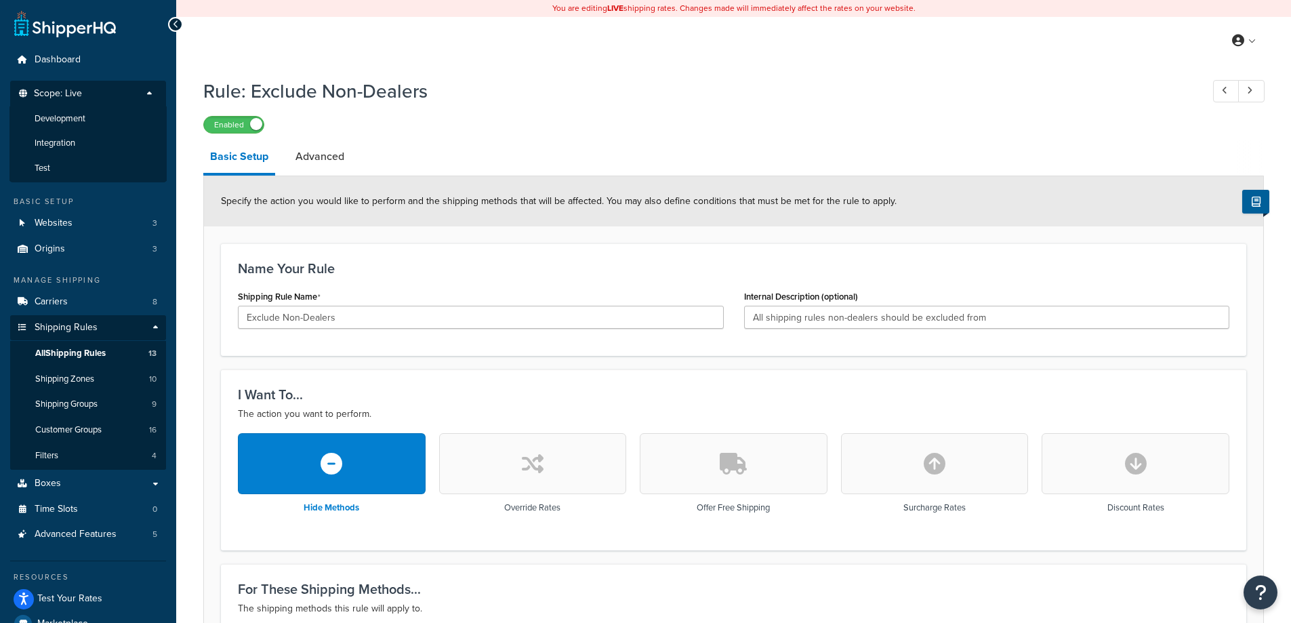
click at [89, 121] on li "Development" at bounding box center [87, 118] width 157 height 25
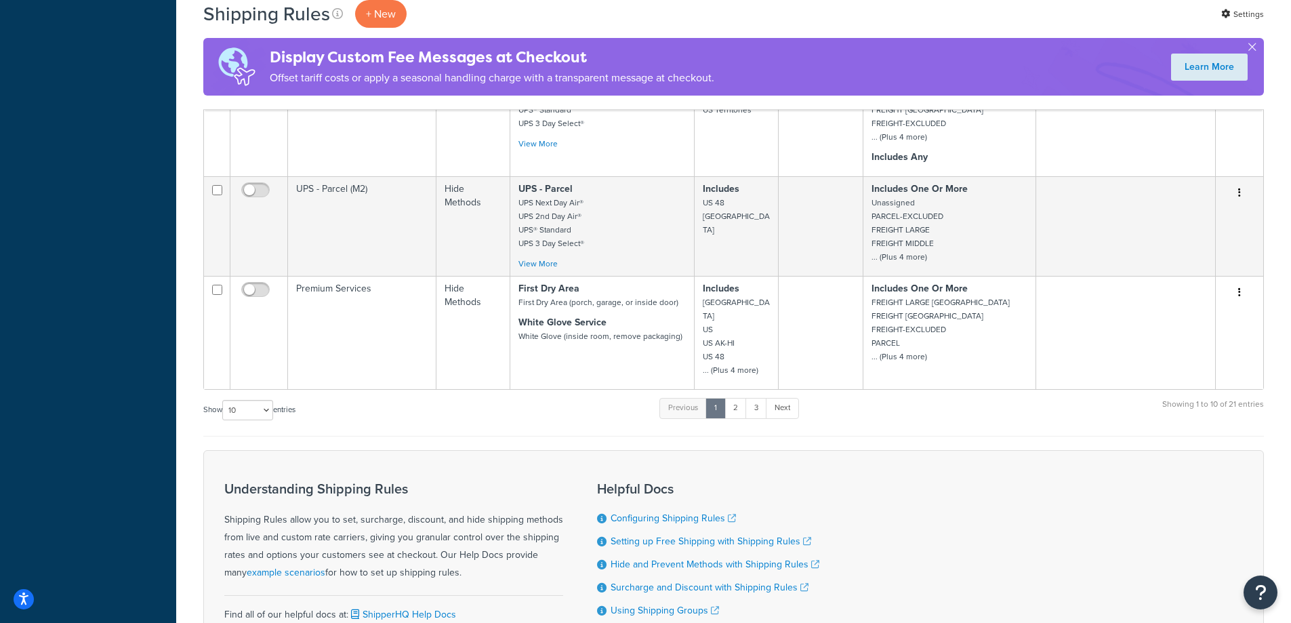
scroll to position [954, 0]
click at [758, 397] on link "3" at bounding box center [757, 407] width 22 height 20
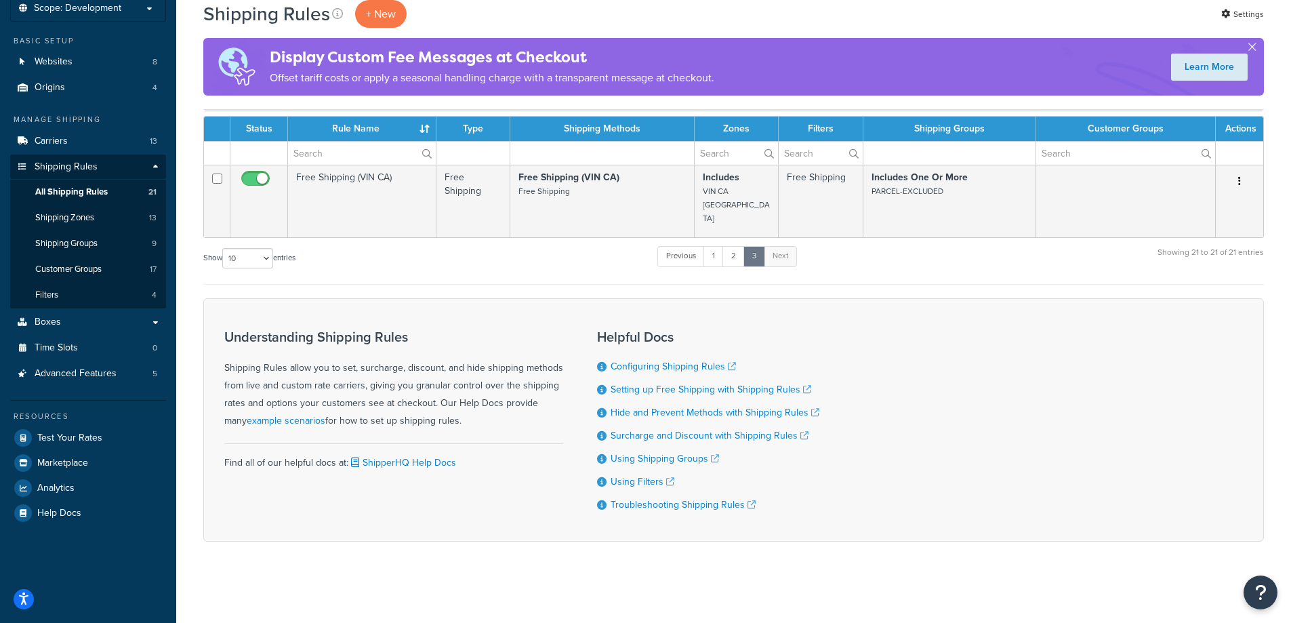
scroll to position [63, 0]
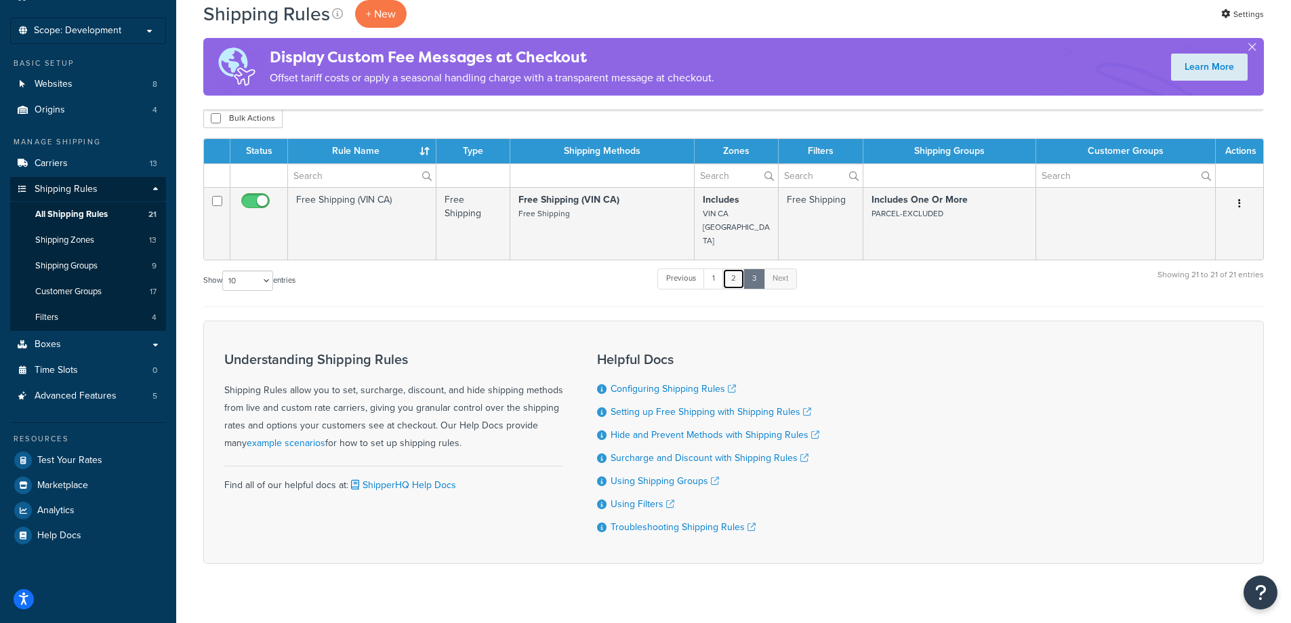
click at [734, 268] on link "2" at bounding box center [734, 278] width 22 height 20
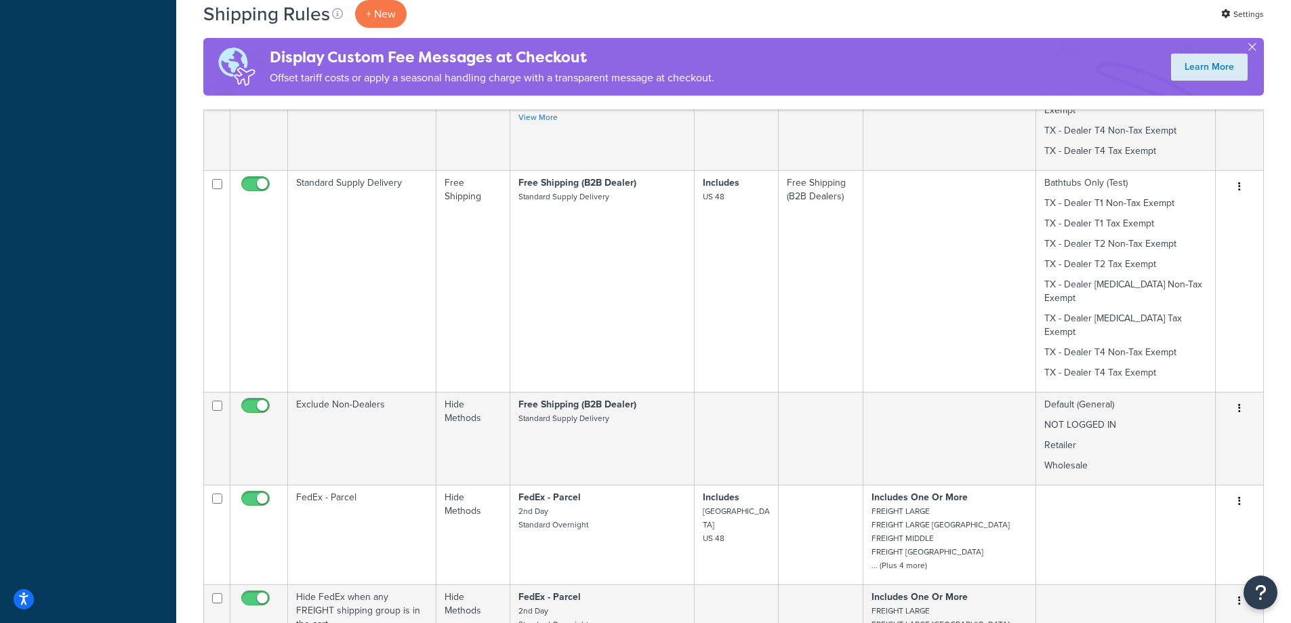
scroll to position [650, 0]
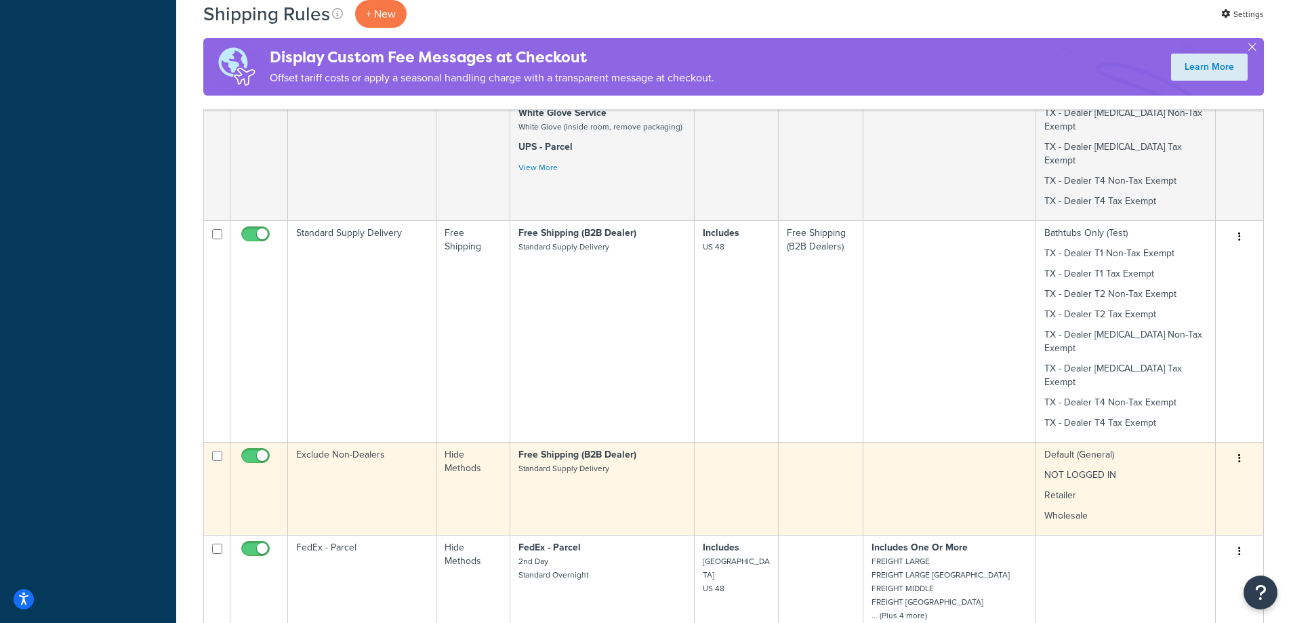
click at [410, 442] on td "Exclude Non-Dealers" at bounding box center [362, 488] width 148 height 93
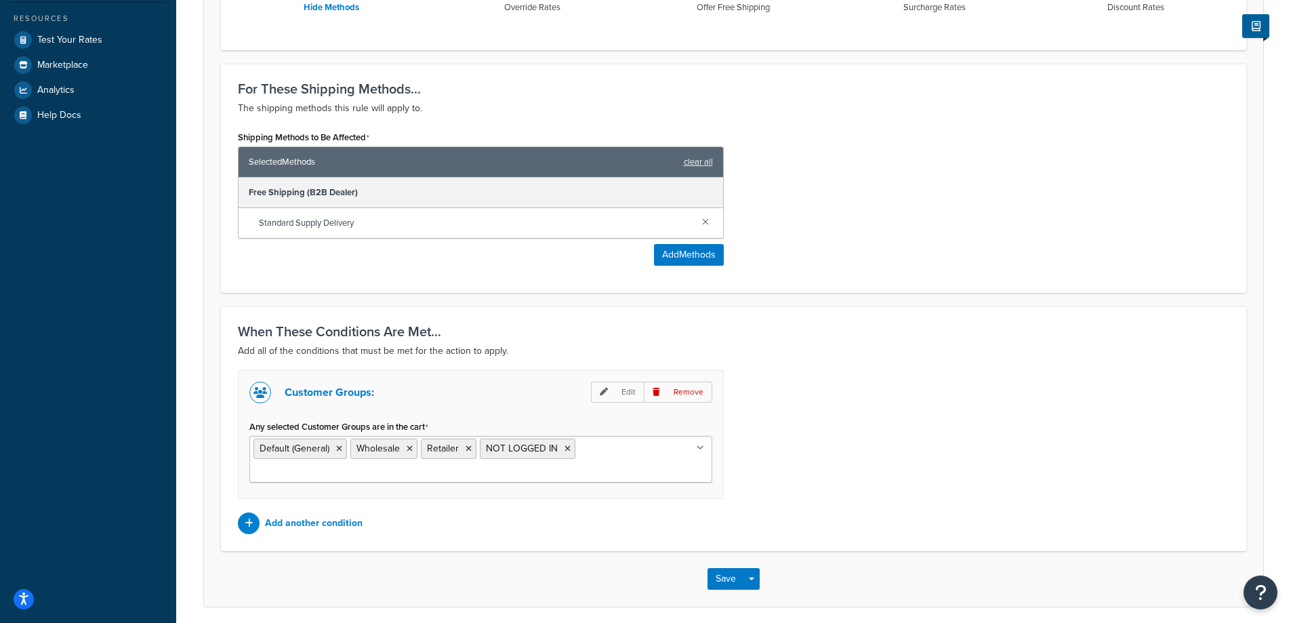
scroll to position [516, 0]
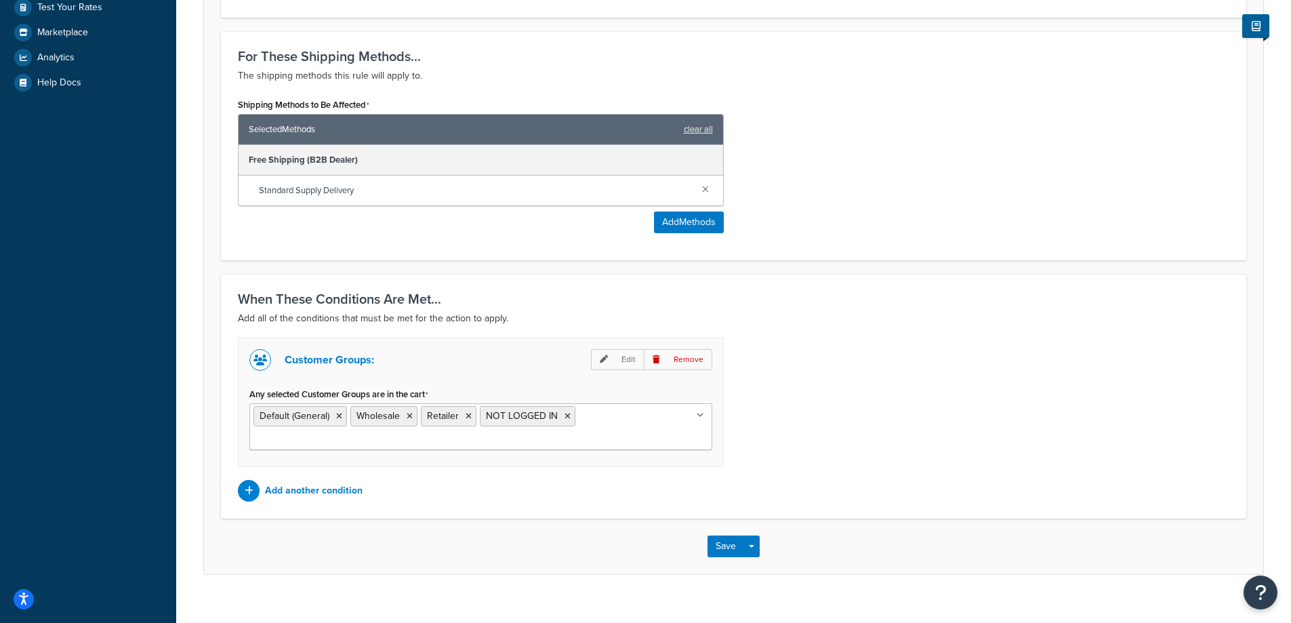
click at [373, 432] on input "Any selected Customer Groups are in the cart" at bounding box center [313, 439] width 120 height 15
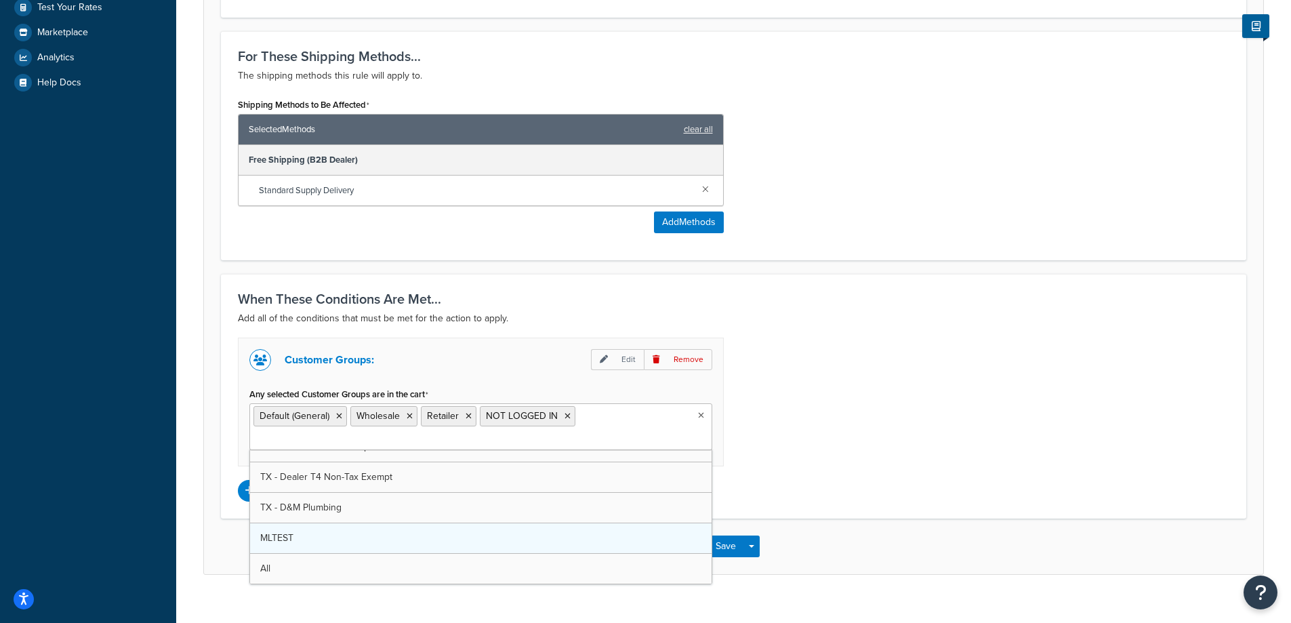
scroll to position [231, 0]
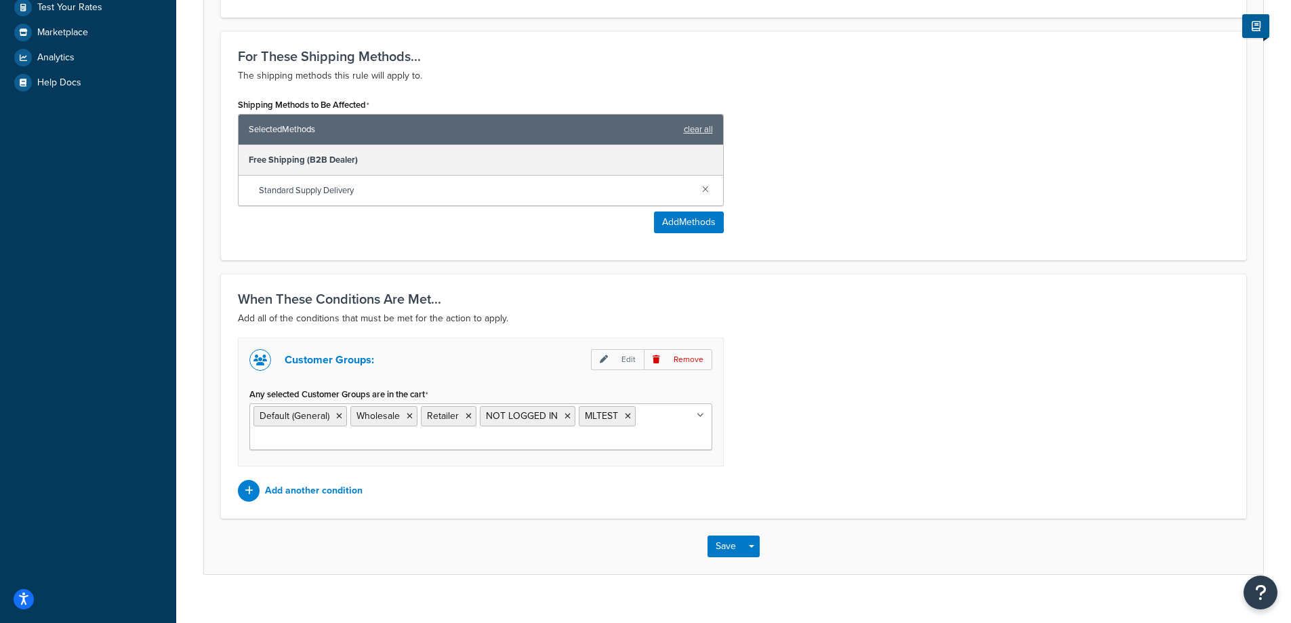
click at [869, 446] on div "Customer Groups: Edit Remove Any selected Customer Groups are in the cart Defau…" at bounding box center [734, 420] width 1012 height 164
click at [715, 556] on button "Save" at bounding box center [726, 546] width 37 height 22
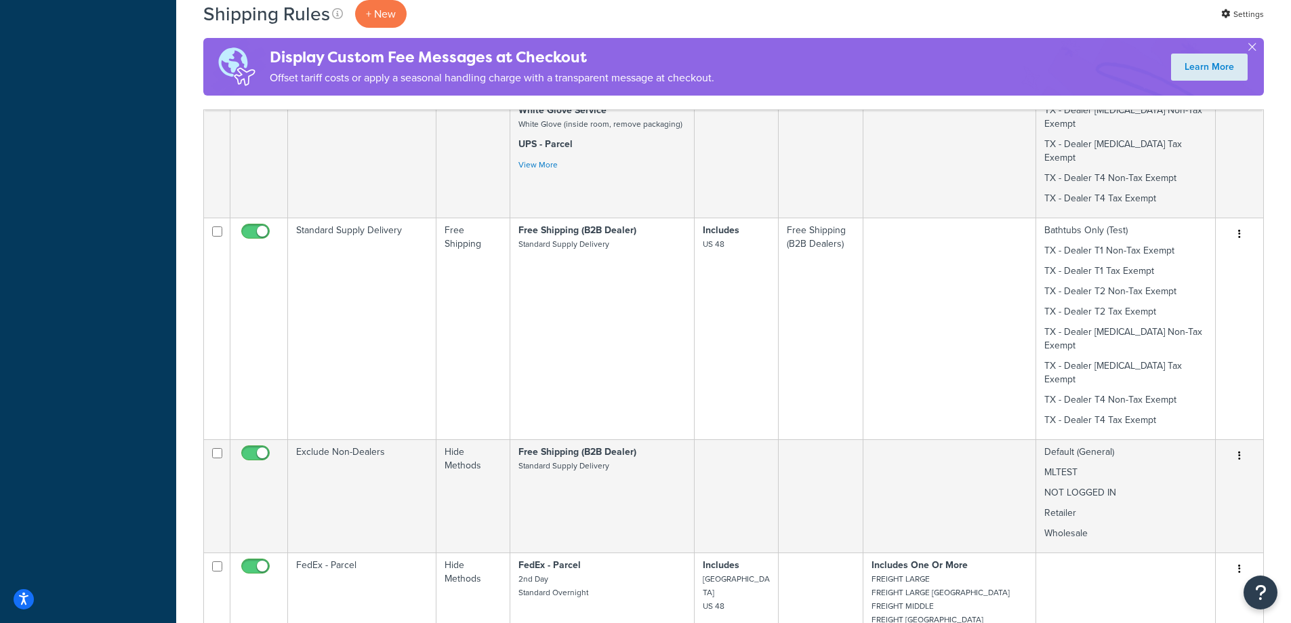
scroll to position [746, 0]
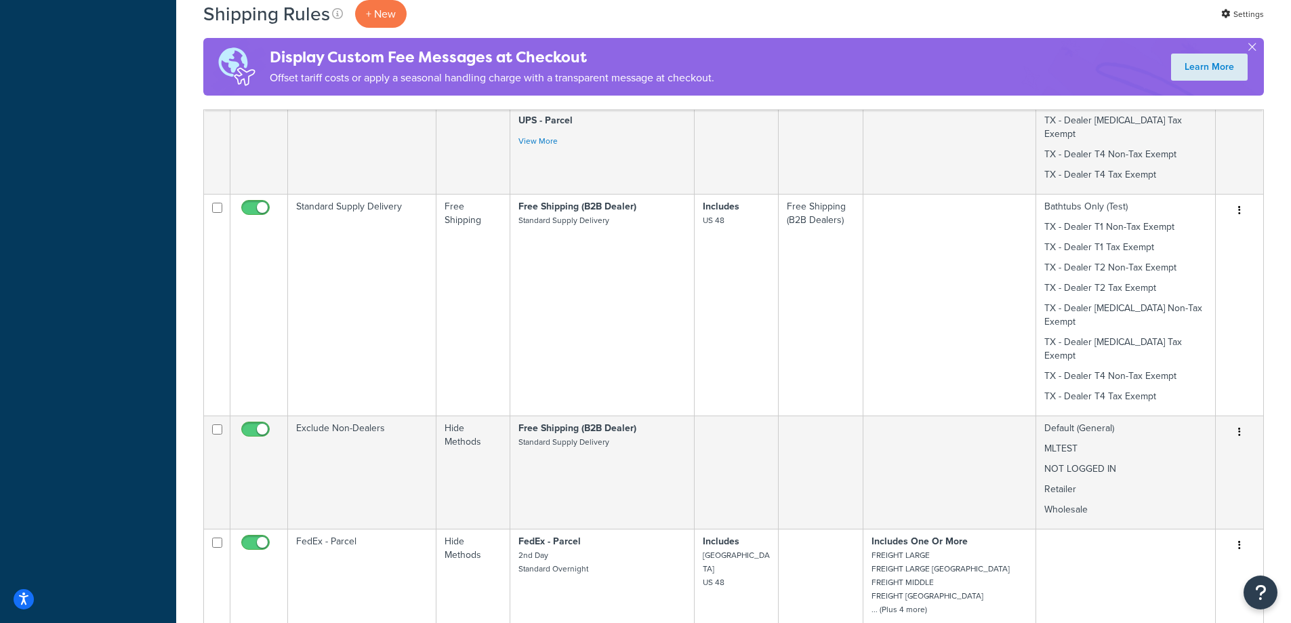
click at [196, 401] on div "Shipping Rules + New Settings Display Custom Fee Messages at Checkout Offset ta…" at bounding box center [733, 220] width 1115 height 1837
